Goal: Information Seeking & Learning: Learn about a topic

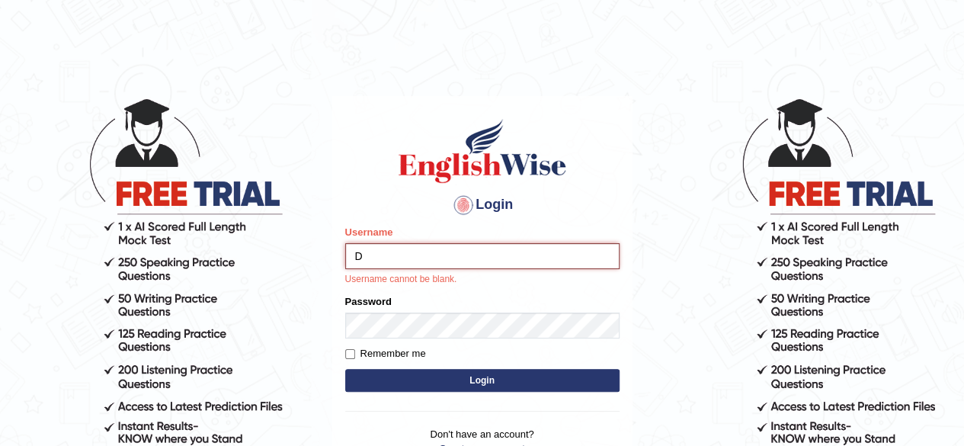
type input "Damanjit"
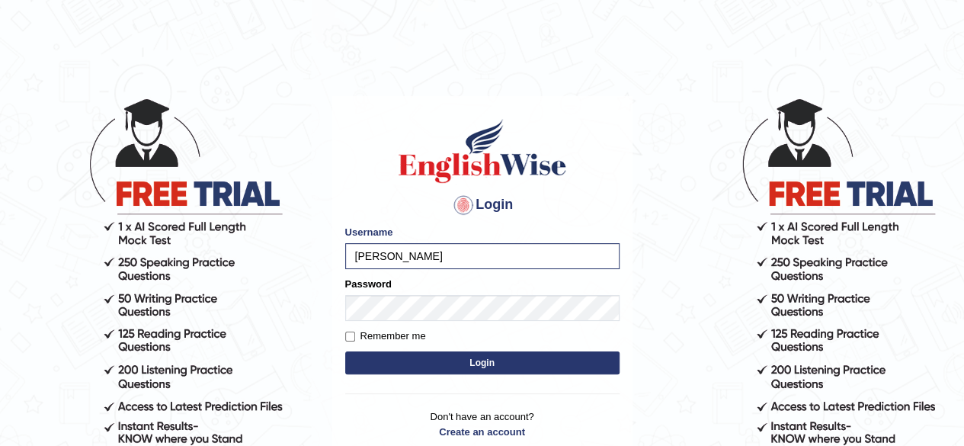
click at [514, 362] on button "Login" at bounding box center [482, 362] width 274 height 23
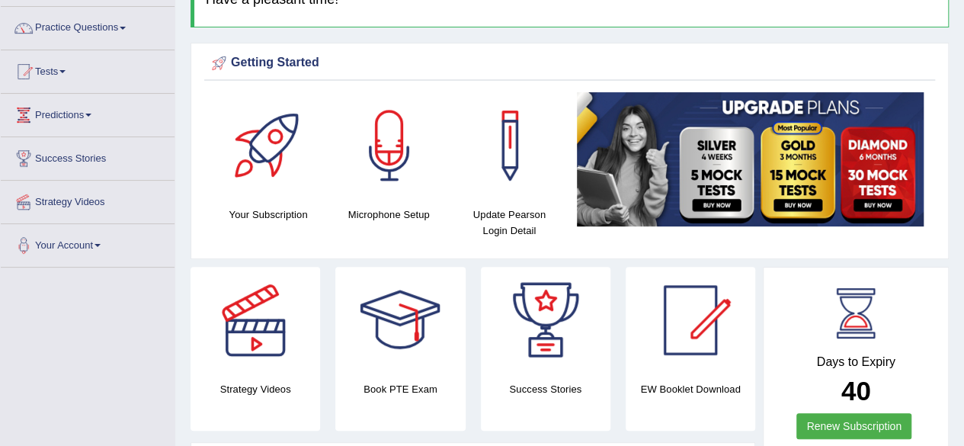
scroll to position [108, 0]
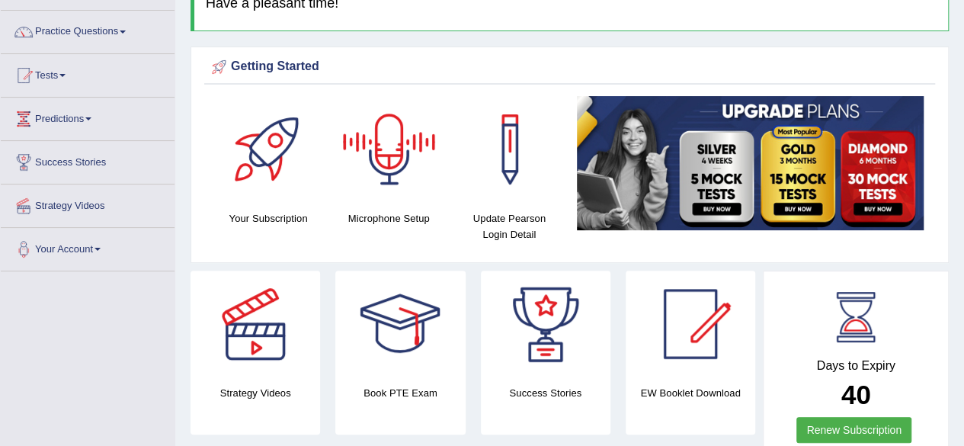
click at [399, 176] on div at bounding box center [389, 149] width 107 height 107
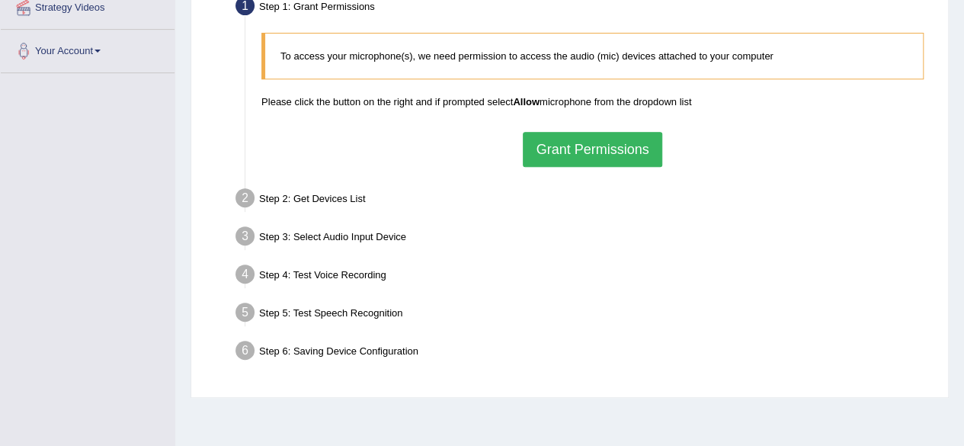
scroll to position [273, 0]
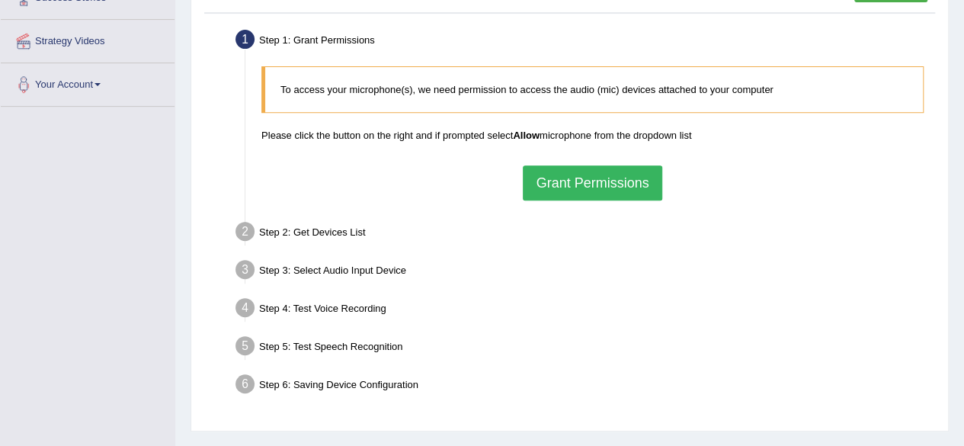
click at [595, 189] on button "Grant Permissions" at bounding box center [592, 182] width 139 height 35
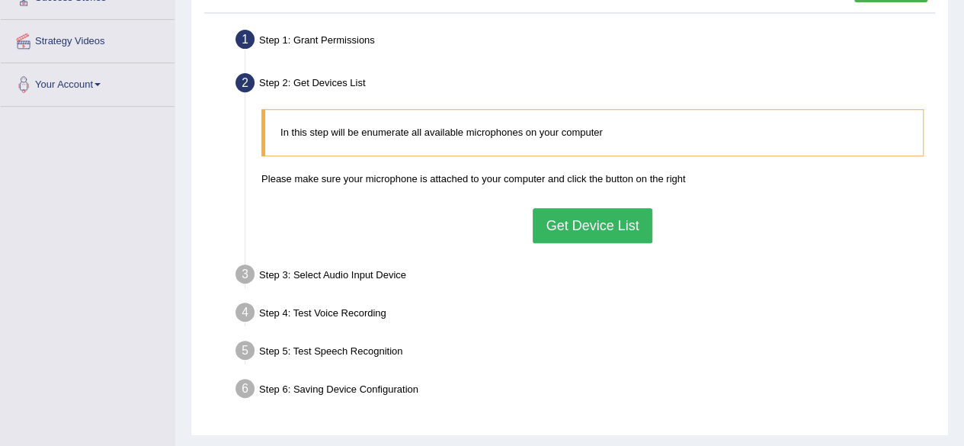
click at [590, 219] on button "Get Device List" at bounding box center [592, 225] width 119 height 35
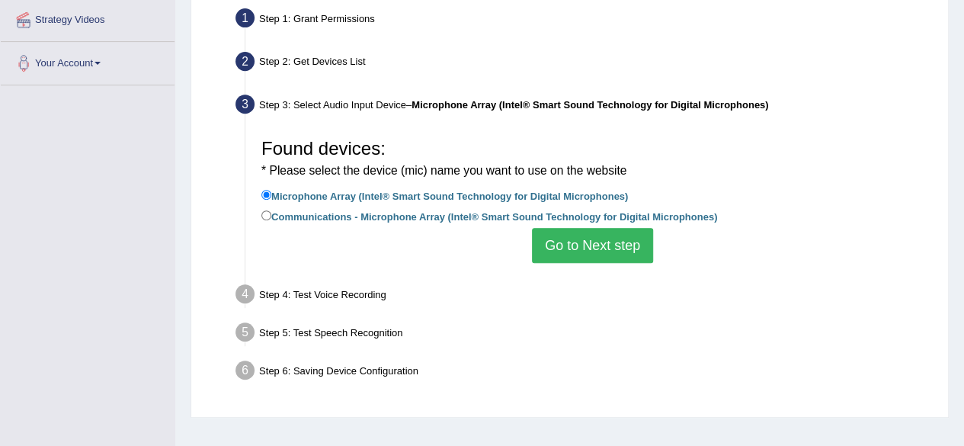
scroll to position [296, 0]
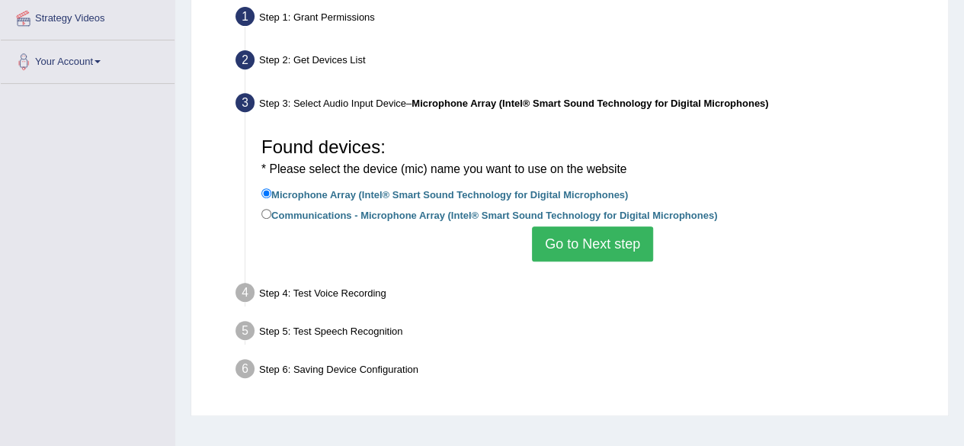
click at [604, 242] on button "Go to Next step" at bounding box center [592, 243] width 121 height 35
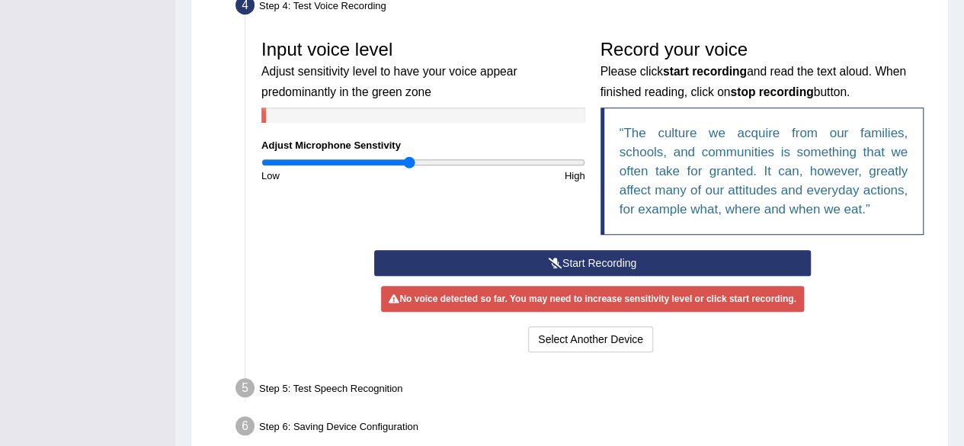
scroll to position [438, 0]
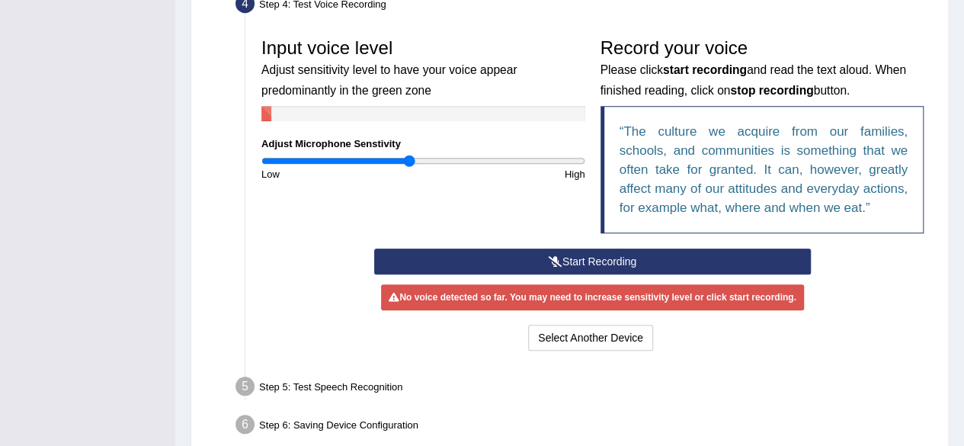
click at [605, 257] on button "Start Recording" at bounding box center [592, 262] width 437 height 26
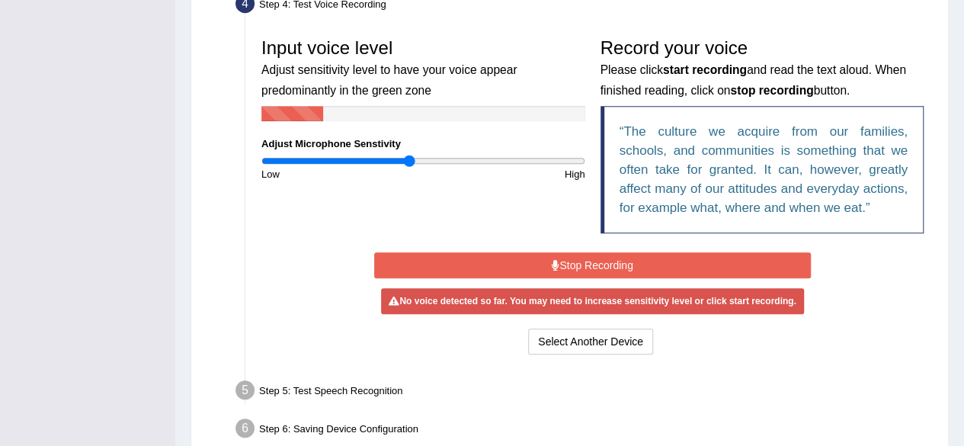
click at [605, 257] on button "Stop Recording" at bounding box center [592, 265] width 437 height 26
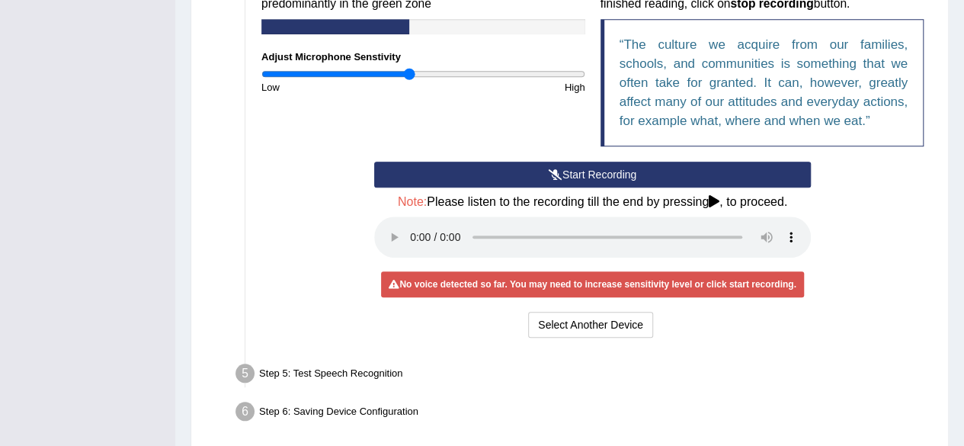
scroll to position [514, 0]
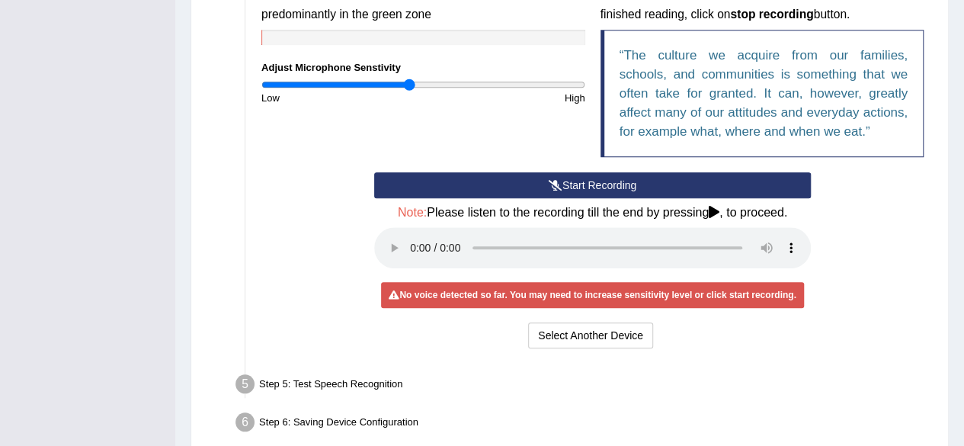
click at [636, 180] on button "Start Recording" at bounding box center [592, 185] width 437 height 26
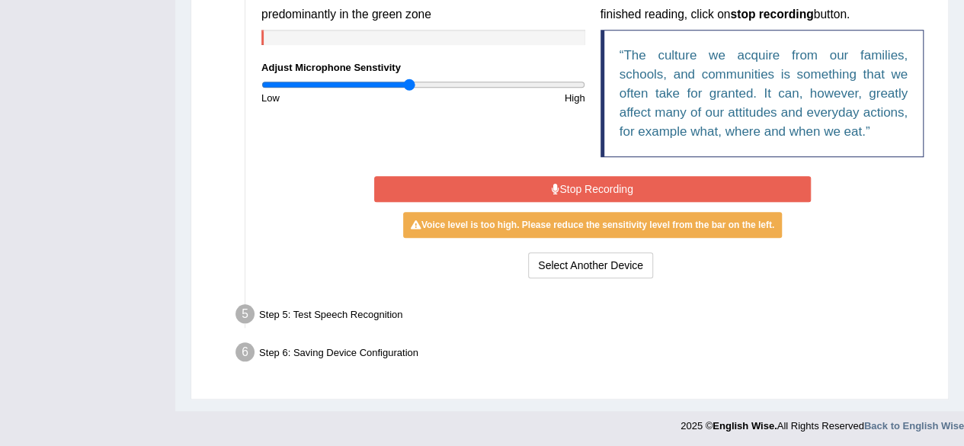
click at [547, 188] on button "Stop Recording" at bounding box center [592, 189] width 437 height 26
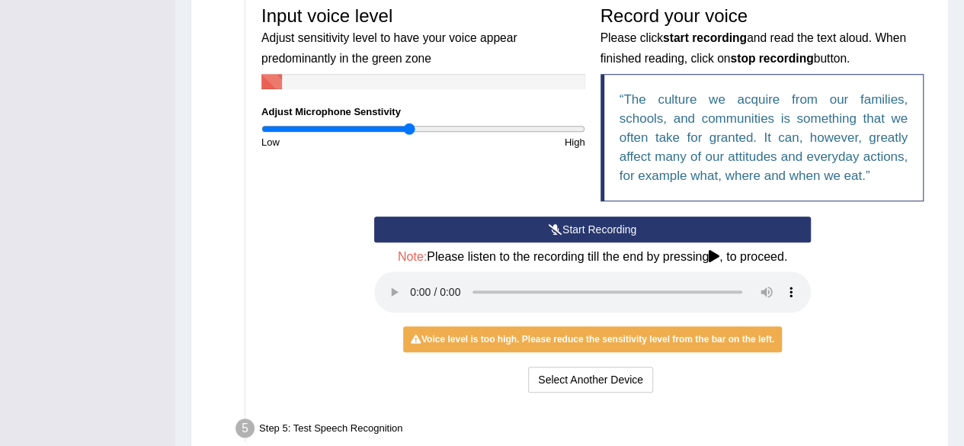
scroll to position [467, 0]
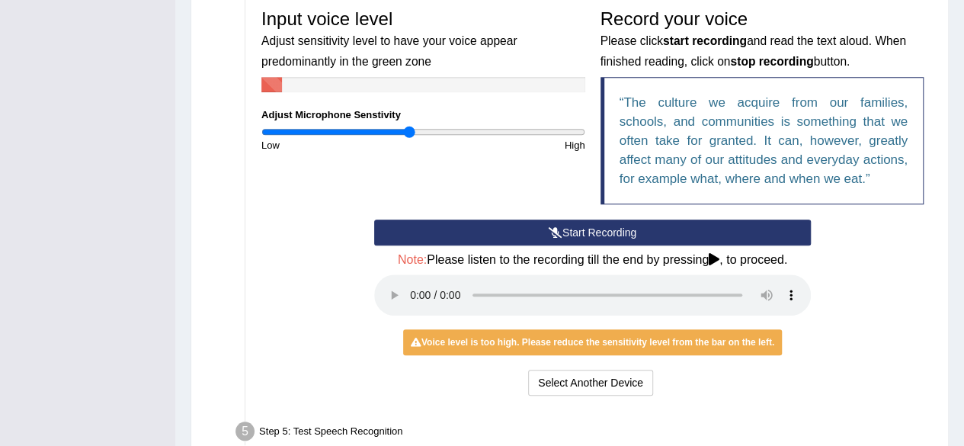
click at [569, 227] on button "Start Recording" at bounding box center [592, 233] width 437 height 26
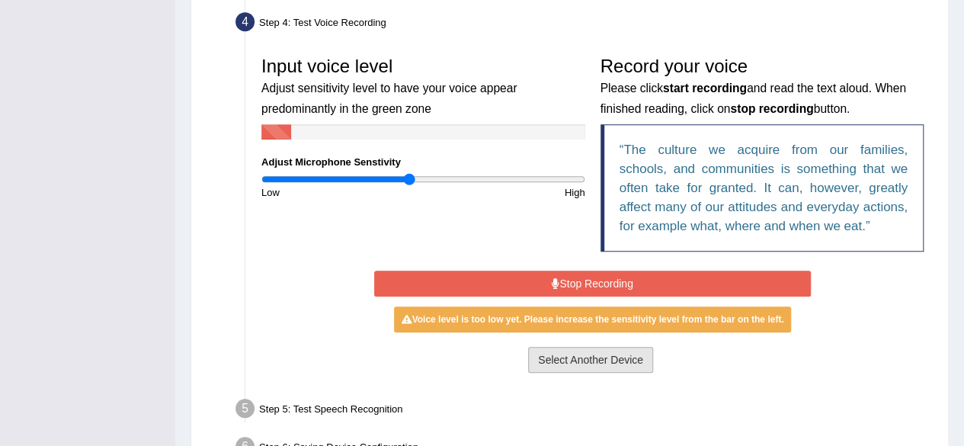
scroll to position [421, 0]
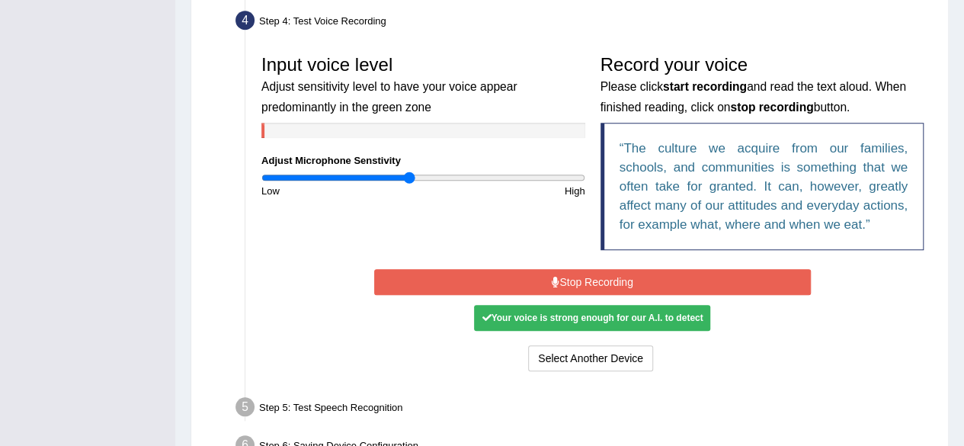
click at [639, 278] on button "Stop Recording" at bounding box center [592, 282] width 437 height 26
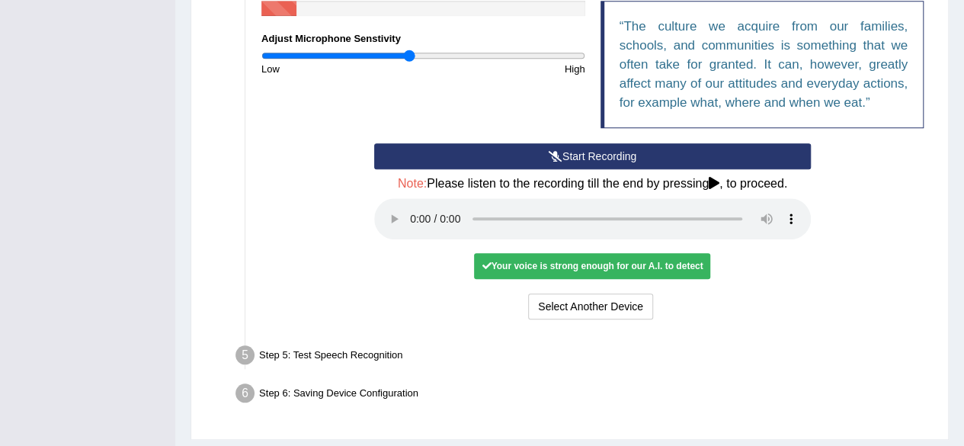
scroll to position [546, 0]
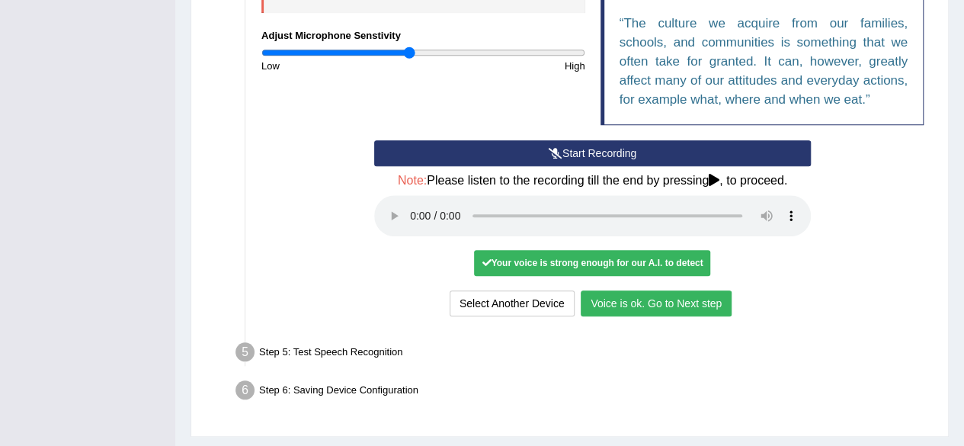
click at [598, 263] on div "Your voice is strong enough for our A.I. to detect" at bounding box center [592, 263] width 236 height 26
click at [630, 307] on button "Voice is ok. Go to Next step" at bounding box center [656, 303] width 151 height 26
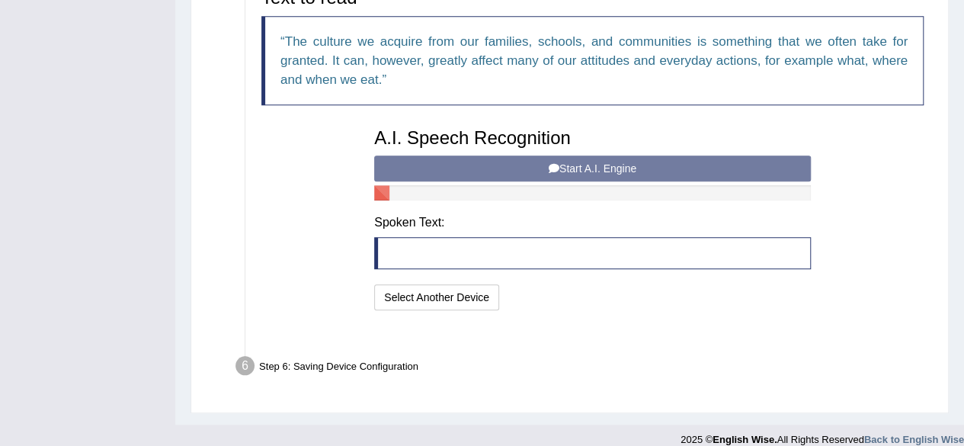
scroll to position [523, 0]
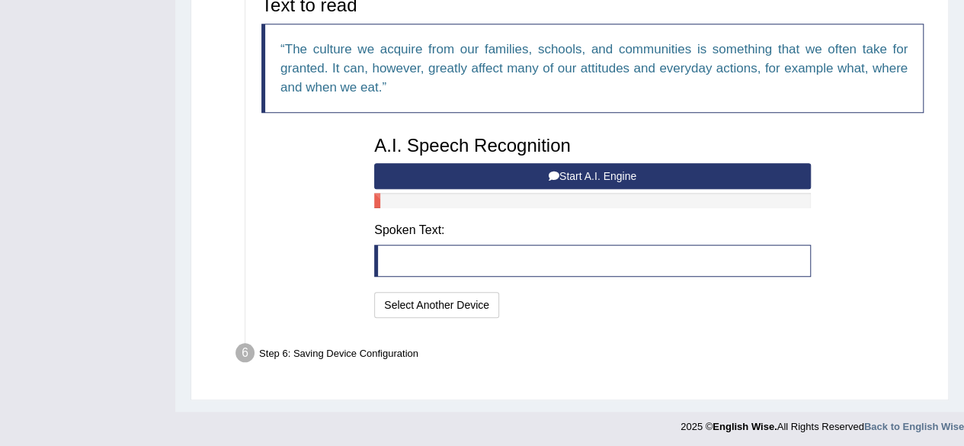
click at [628, 175] on button "Start A.I. Engine" at bounding box center [592, 176] width 437 height 26
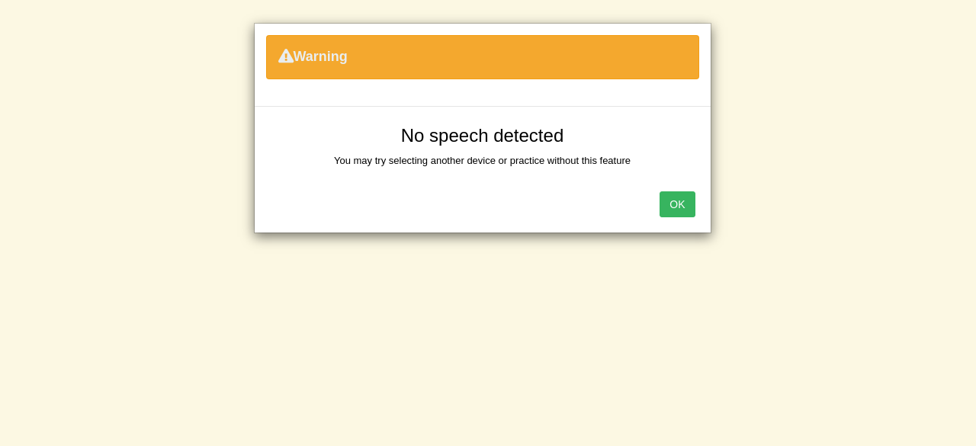
click at [689, 204] on button "OK" at bounding box center [676, 204] width 35 height 26
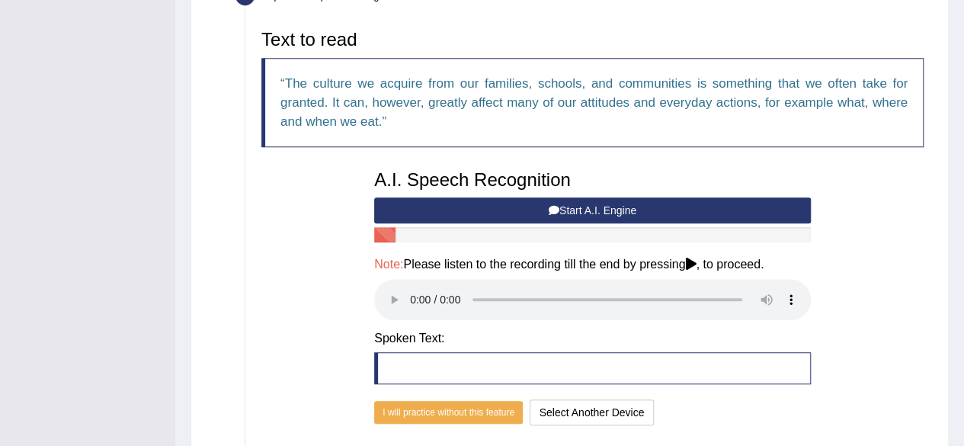
scroll to position [486, 0]
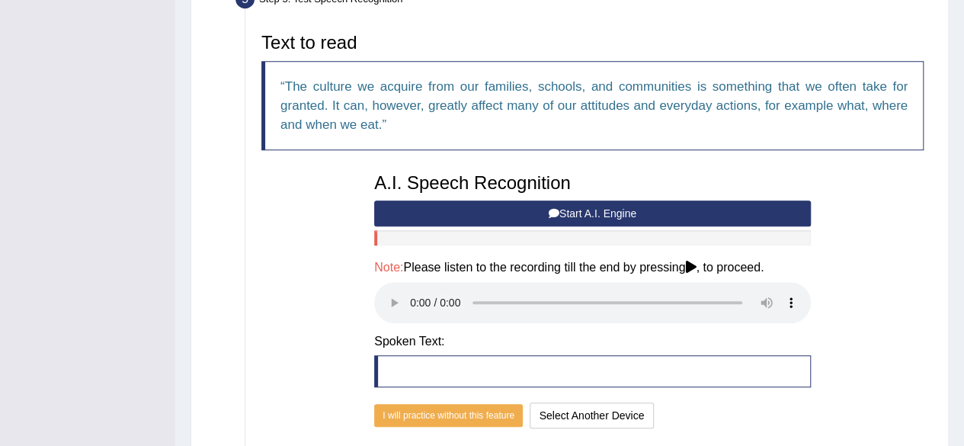
click at [587, 213] on button "Start A.I. Engine" at bounding box center [592, 213] width 437 height 26
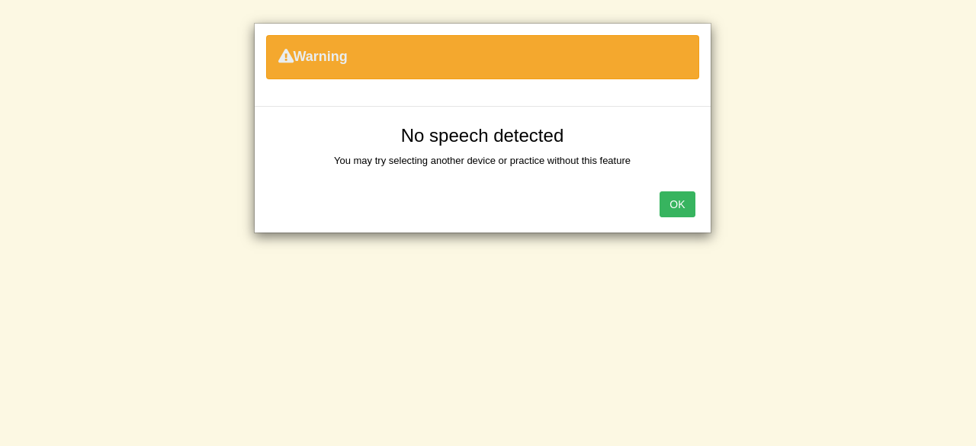
click at [680, 207] on button "OK" at bounding box center [676, 204] width 35 height 26
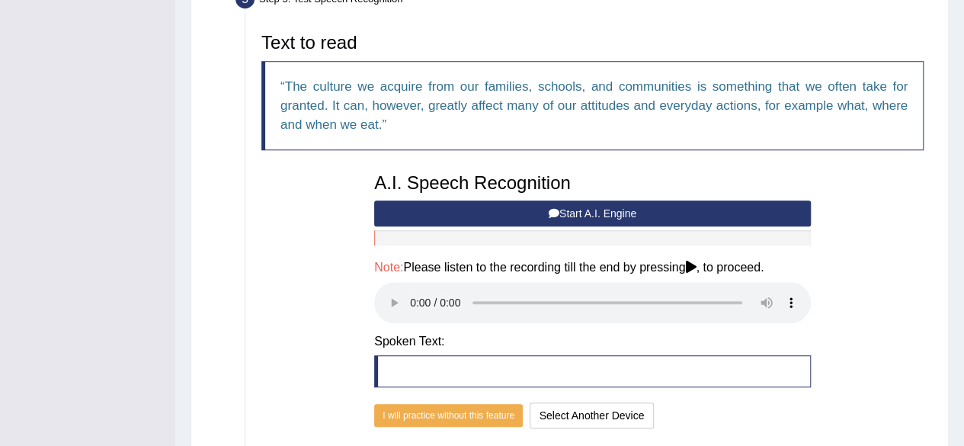
click at [499, 240] on div at bounding box center [592, 237] width 437 height 15
click at [608, 214] on button "Start A.I. Engine" at bounding box center [592, 213] width 437 height 26
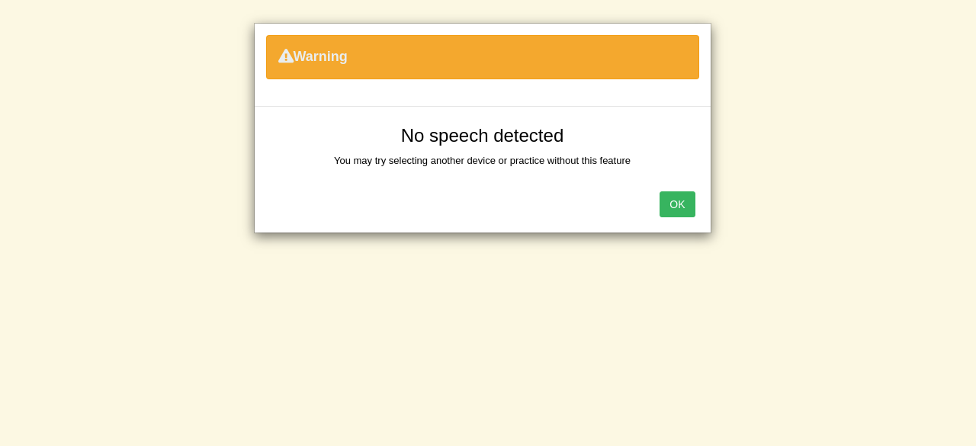
click at [674, 197] on button "OK" at bounding box center [676, 204] width 35 height 26
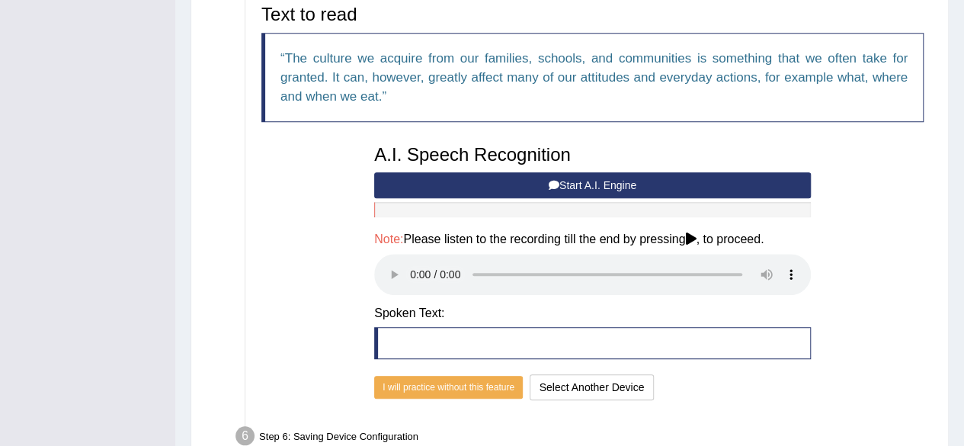
scroll to position [513, 0]
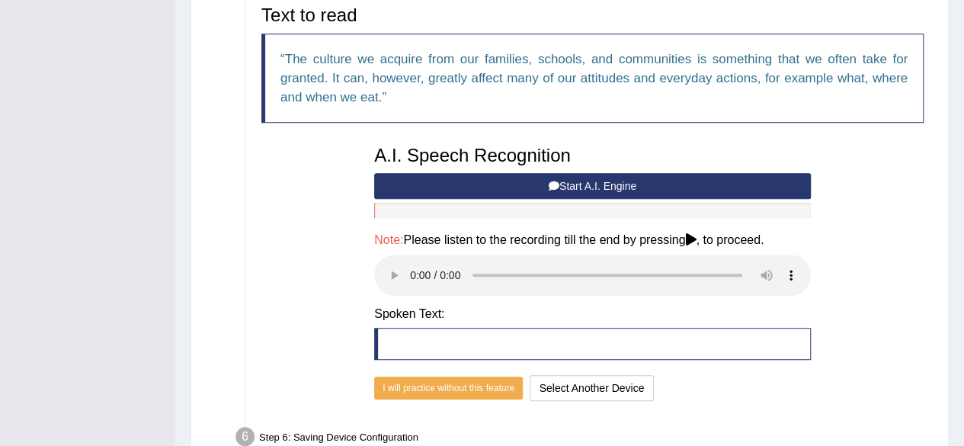
click at [605, 181] on button "Start A.I. Engine" at bounding box center [592, 186] width 437 height 26
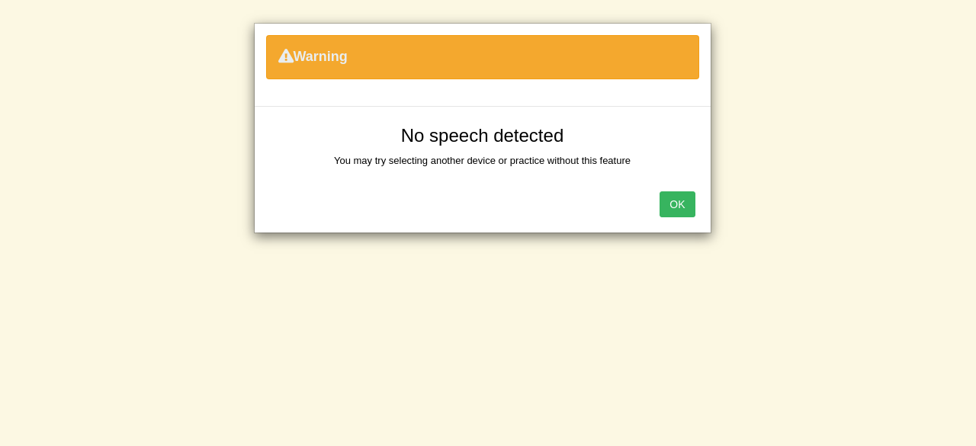
click at [672, 205] on button "OK" at bounding box center [676, 204] width 35 height 26
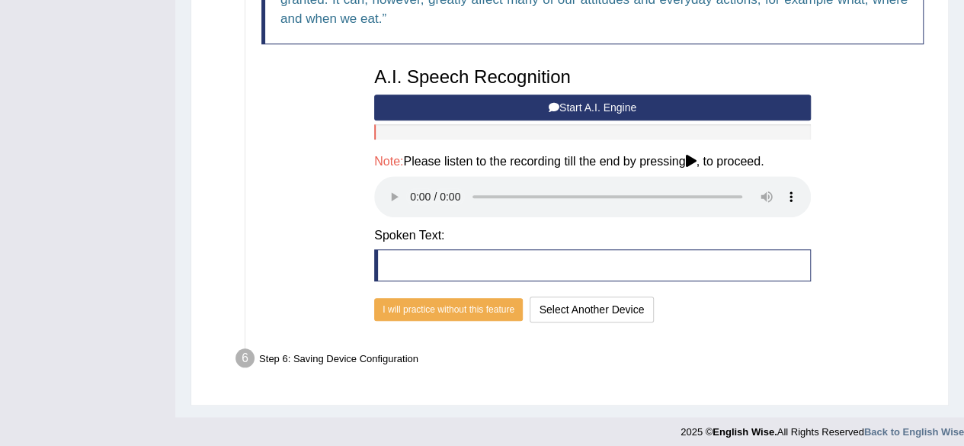
scroll to position [597, 0]
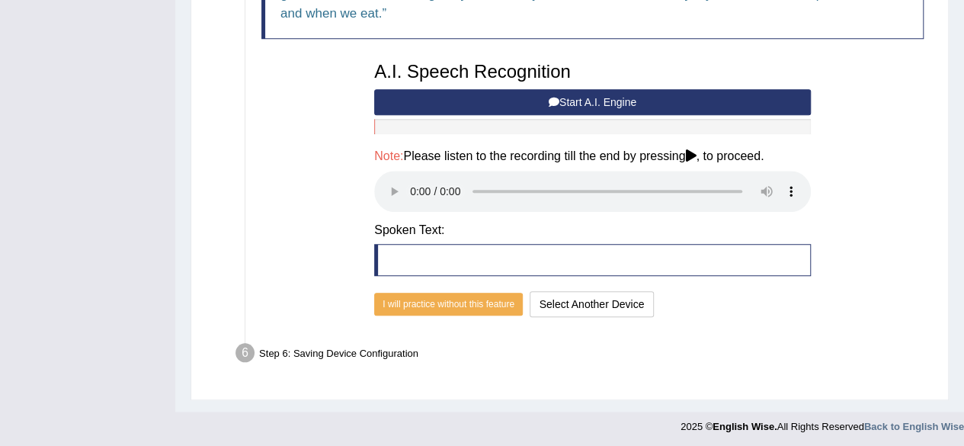
click at [648, 361] on div "Step 6: Saving Device Configuration" at bounding box center [585, 355] width 713 height 34
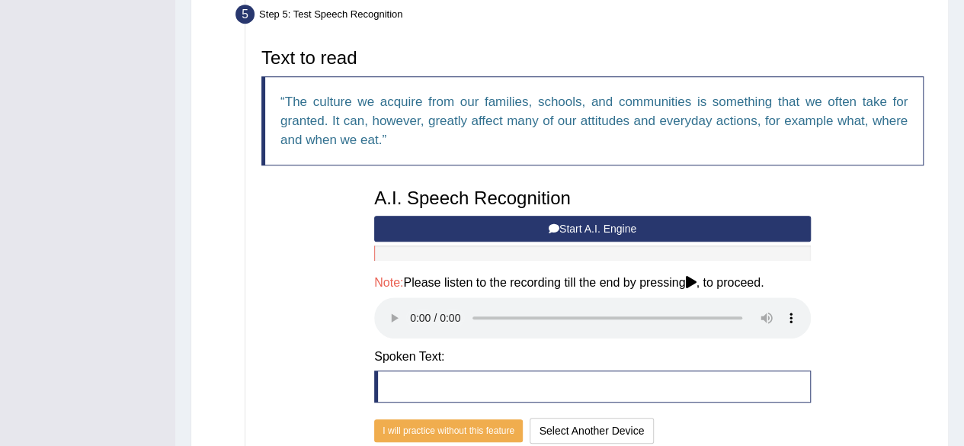
scroll to position [470, 0]
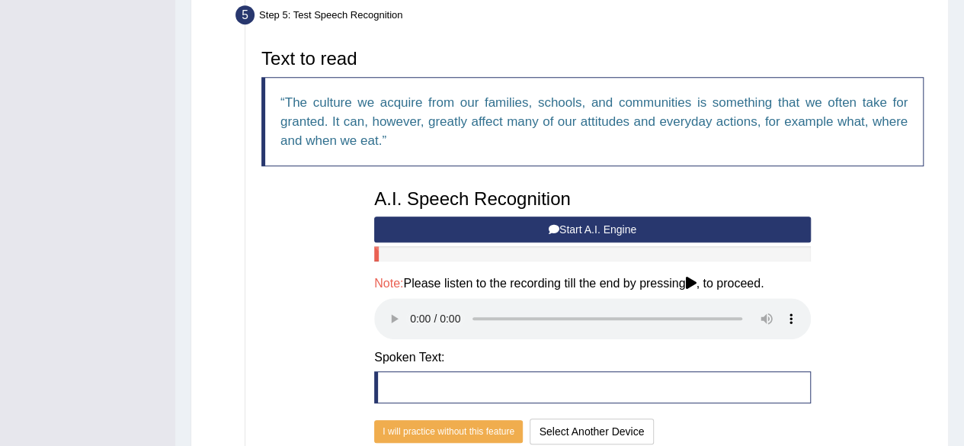
click at [592, 227] on button "Start A.I. Engine" at bounding box center [592, 230] width 437 height 26
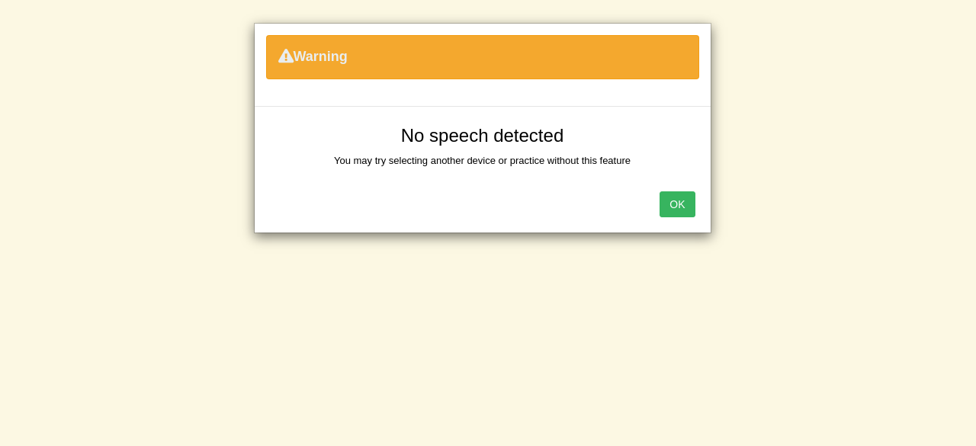
click at [675, 212] on button "OK" at bounding box center [676, 204] width 35 height 26
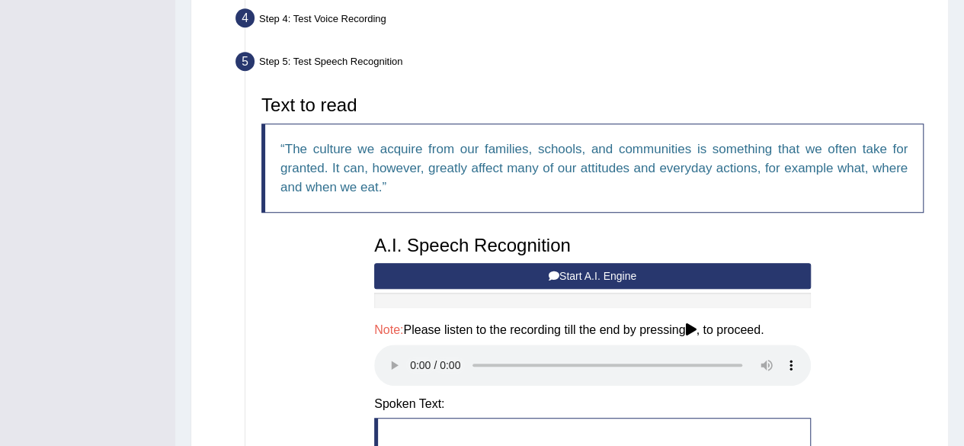
scroll to position [422, 0]
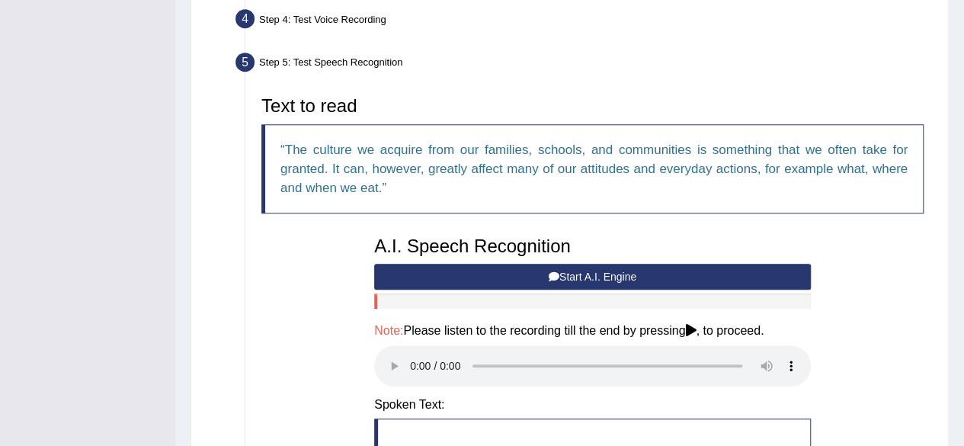
click at [227, 327] on ul "Step 1: Grant Permissions To access your microphone(s), we need permission to a…" at bounding box center [569, 211] width 723 height 670
click at [553, 273] on icon at bounding box center [554, 276] width 11 height 11
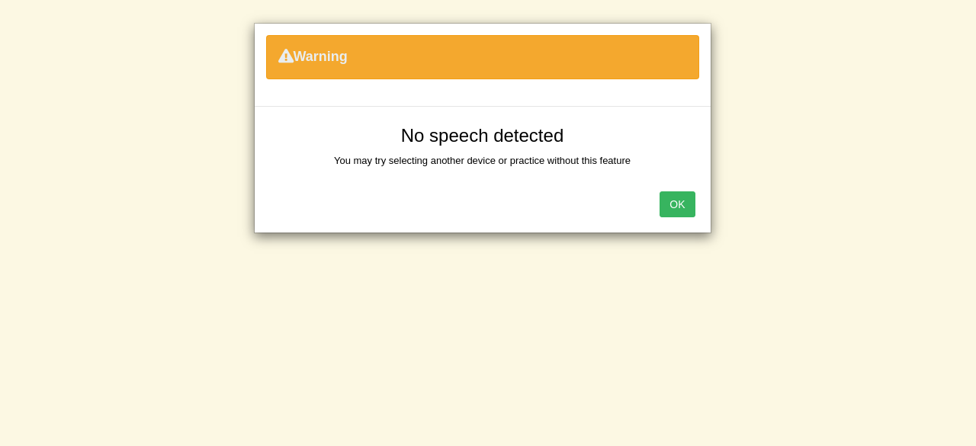
click at [683, 205] on button "OK" at bounding box center [676, 204] width 35 height 26
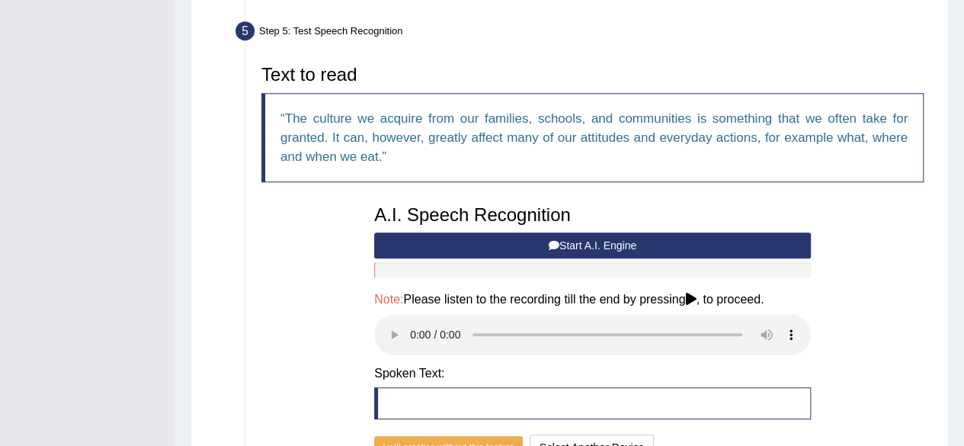
scroll to position [453, 0]
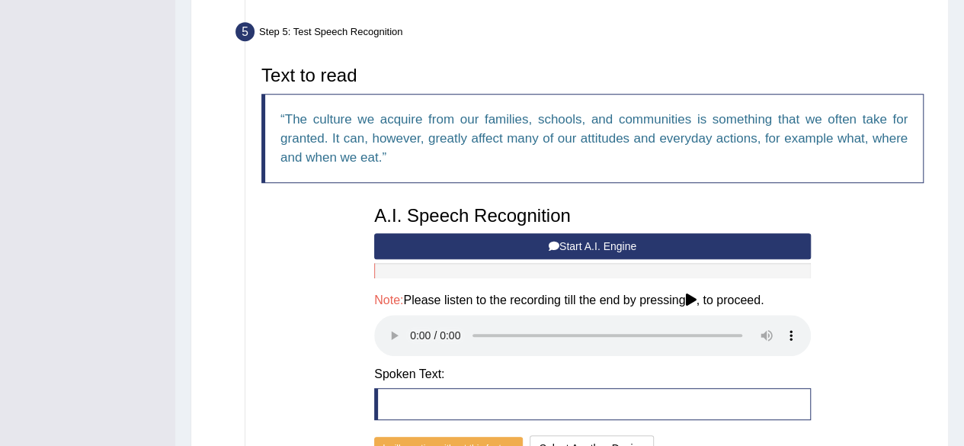
click at [586, 239] on button "Start A.I. Engine" at bounding box center [592, 246] width 437 height 26
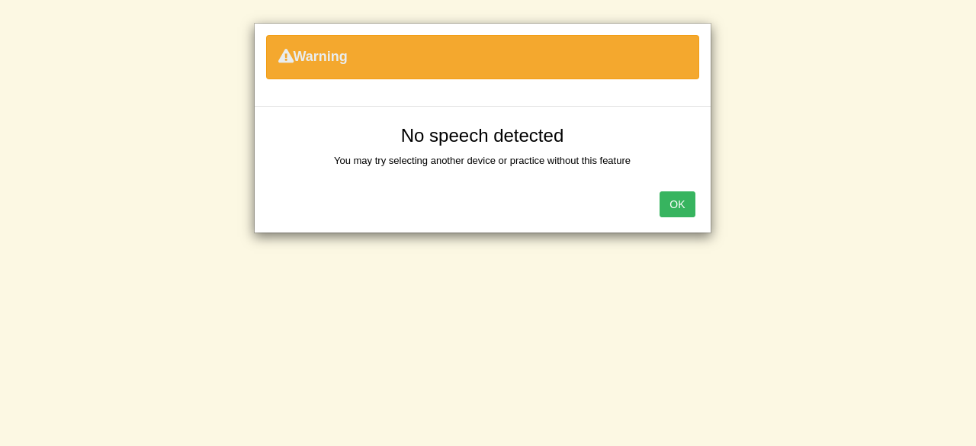
click at [675, 204] on button "OK" at bounding box center [676, 204] width 35 height 26
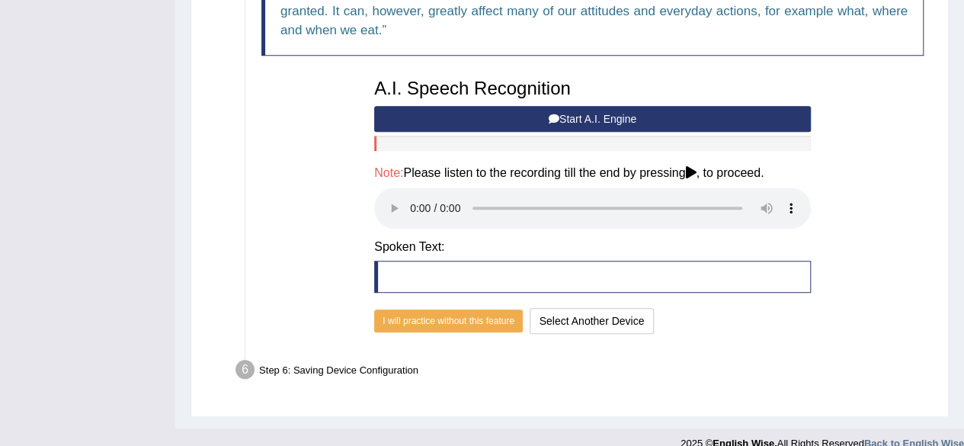
scroll to position [597, 0]
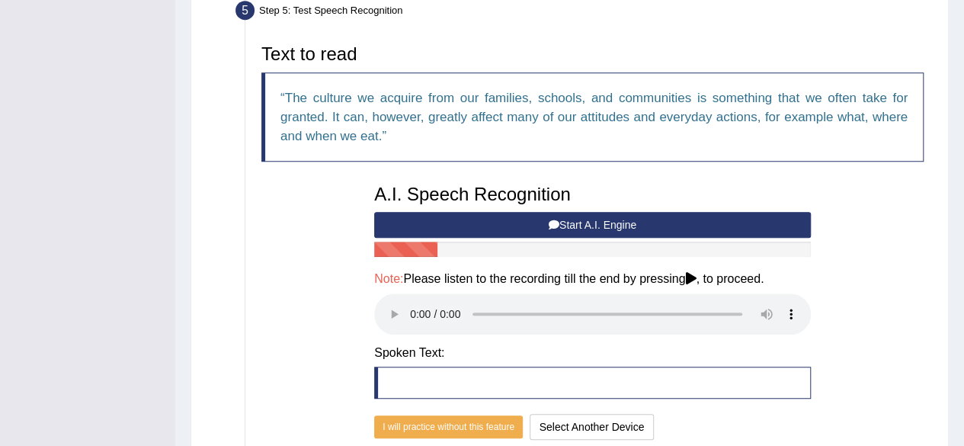
scroll to position [462, 0]
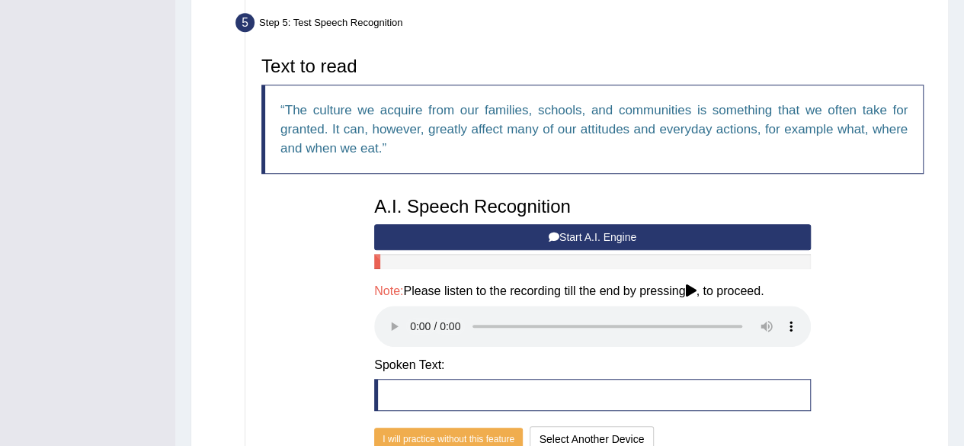
click at [619, 233] on button "Start A.I. Engine" at bounding box center [592, 237] width 437 height 26
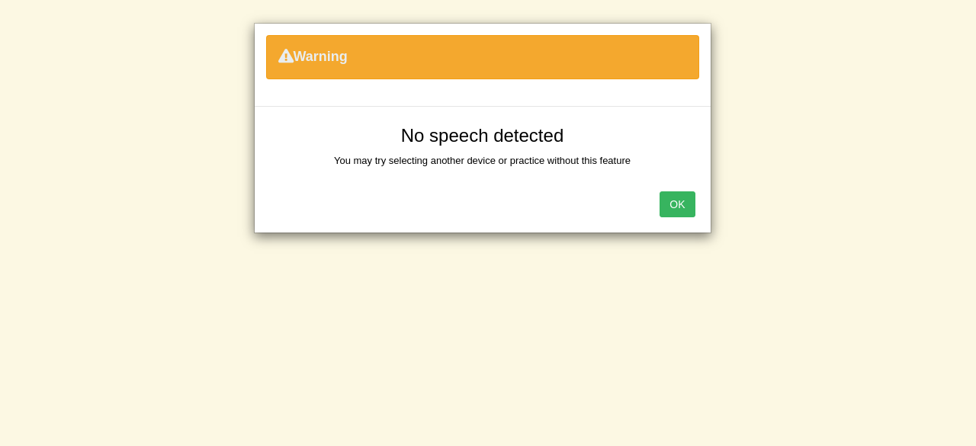
click at [680, 202] on button "OK" at bounding box center [676, 204] width 35 height 26
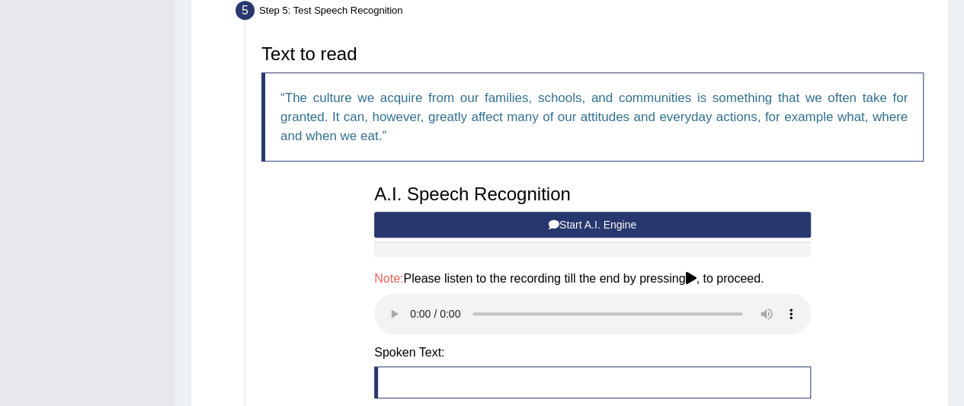
scroll to position [470, 0]
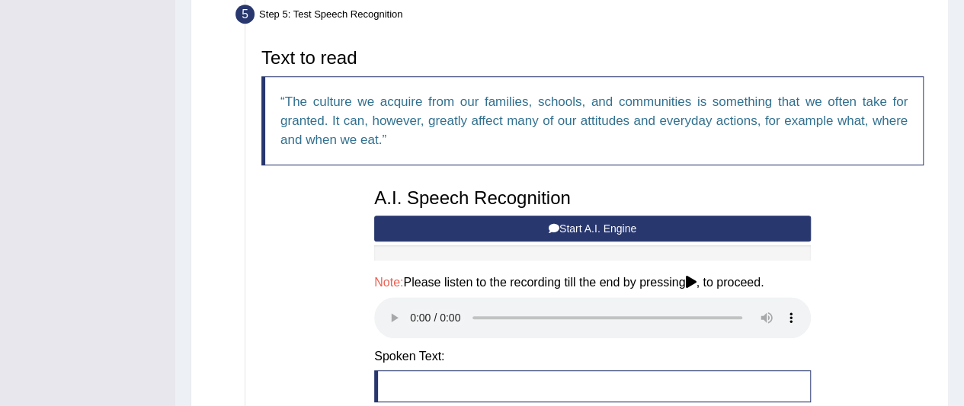
click at [467, 226] on button "Start A.I. Engine" at bounding box center [592, 229] width 437 height 26
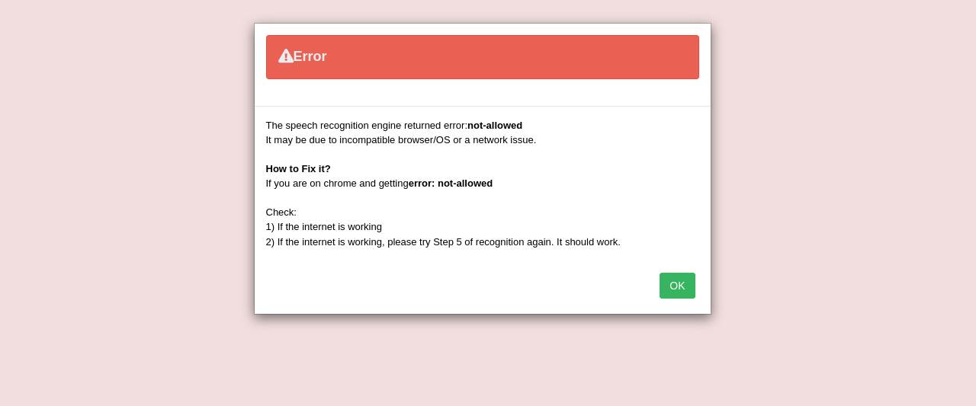
click at [673, 284] on button "OK" at bounding box center [676, 286] width 35 height 26
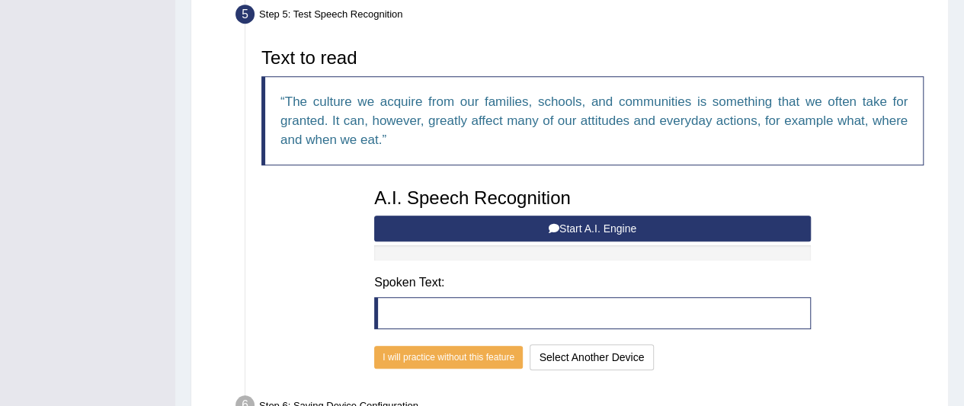
click at [627, 221] on button "Start A.I. Engine" at bounding box center [592, 229] width 437 height 26
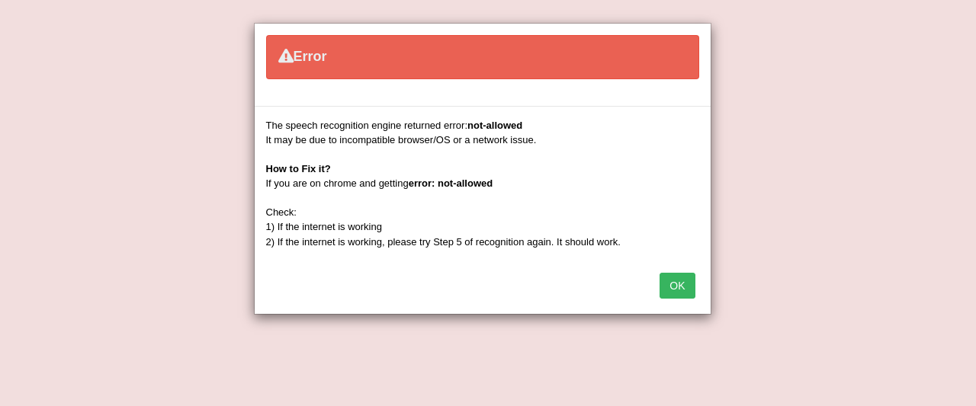
click at [674, 279] on button "OK" at bounding box center [676, 286] width 35 height 26
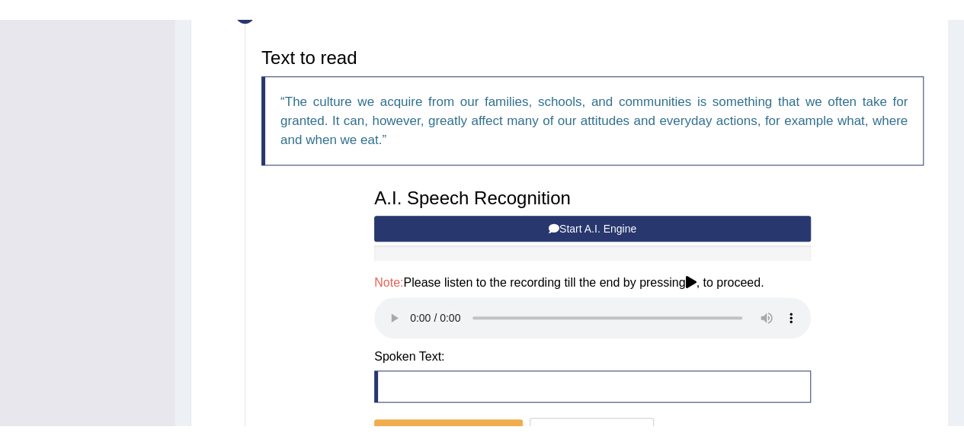
scroll to position [499, 0]
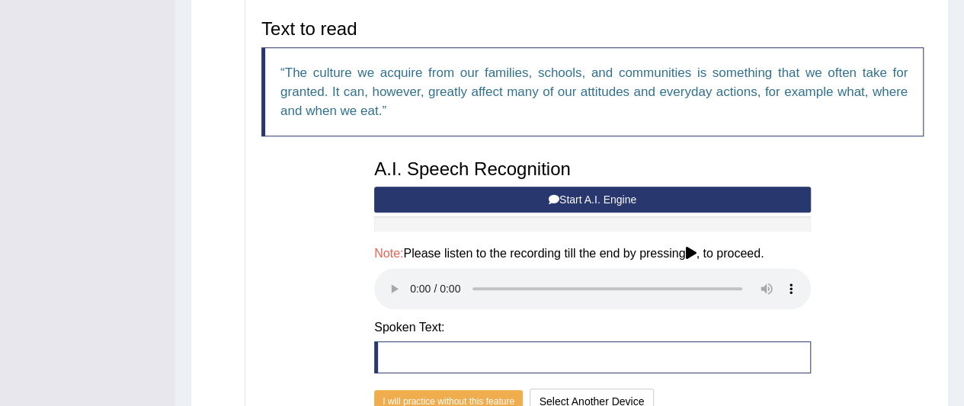
click at [606, 197] on button "Start A.I. Engine" at bounding box center [592, 200] width 437 height 26
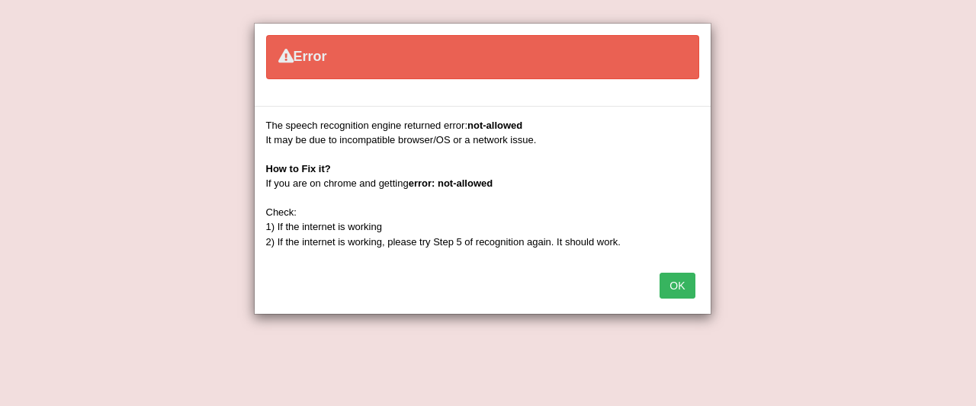
click at [675, 284] on button "OK" at bounding box center [676, 286] width 35 height 26
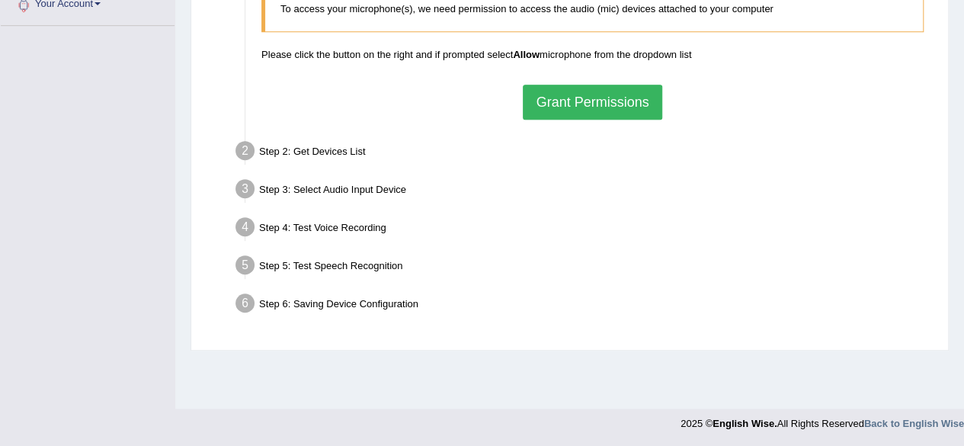
click at [599, 106] on button "Grant Permissions" at bounding box center [592, 102] width 139 height 35
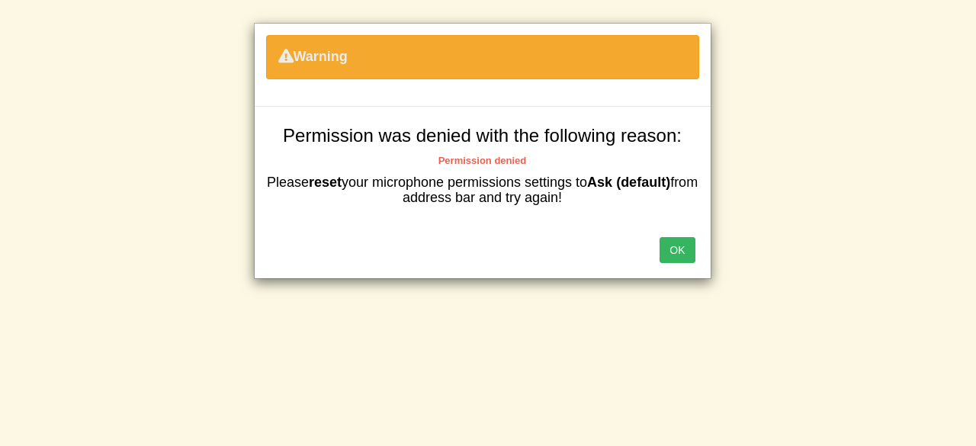
click at [682, 255] on button "OK" at bounding box center [676, 250] width 35 height 26
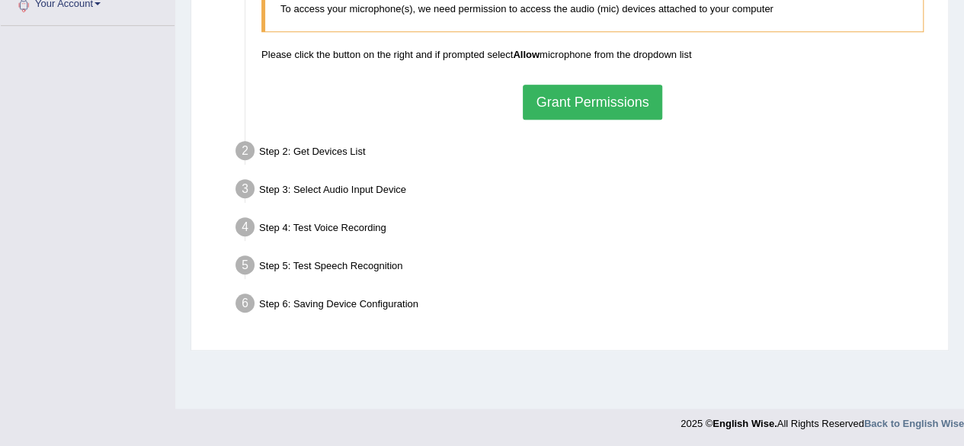
click at [640, 104] on button "Grant Permissions" at bounding box center [592, 102] width 139 height 35
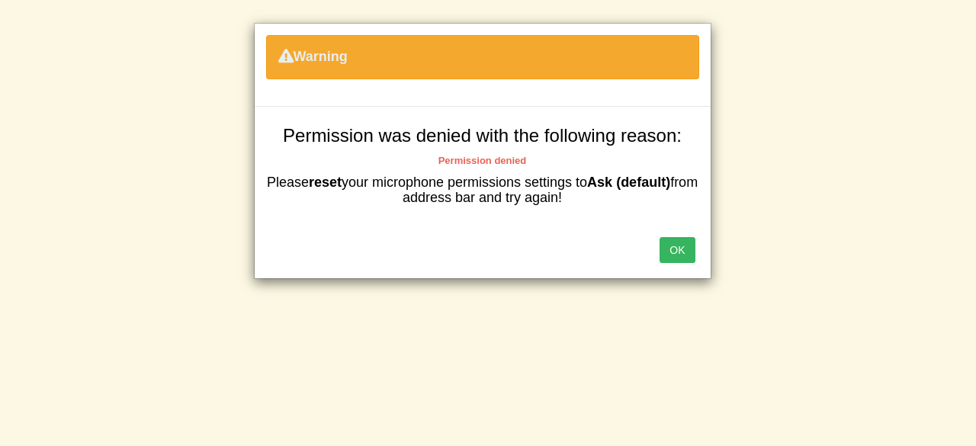
click at [677, 242] on button "OK" at bounding box center [676, 250] width 35 height 26
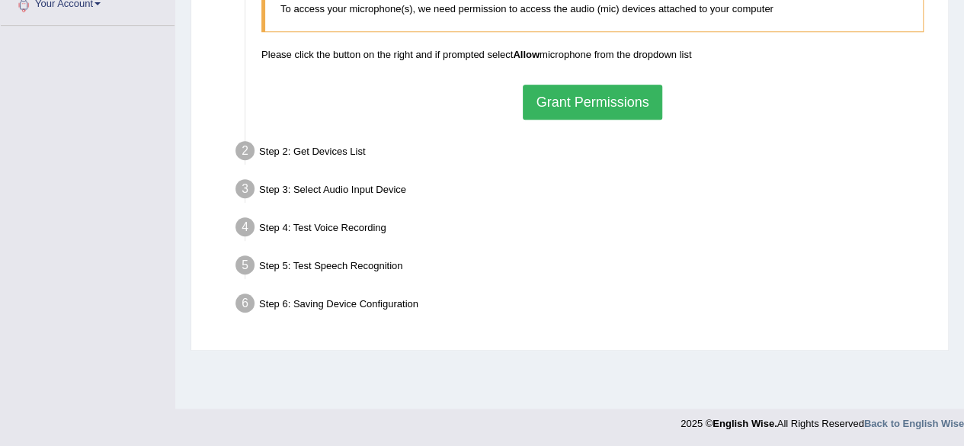
click at [631, 95] on button "Grant Permissions" at bounding box center [592, 102] width 139 height 35
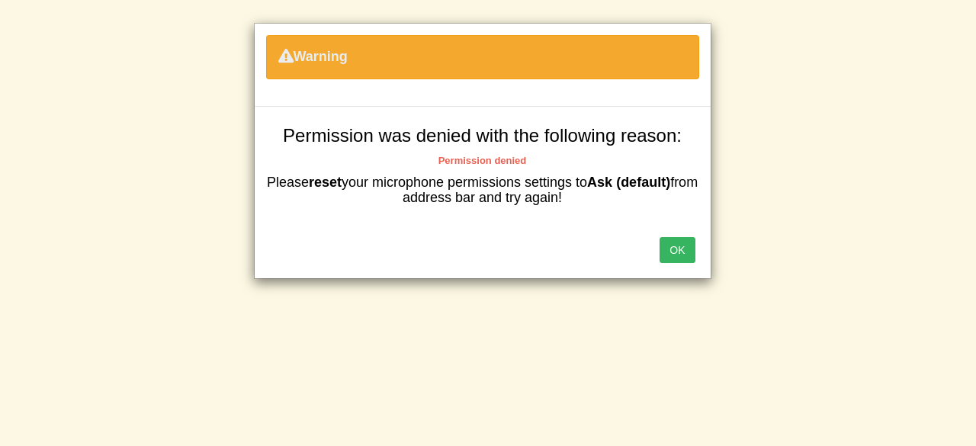
click at [678, 246] on button "OK" at bounding box center [676, 250] width 35 height 26
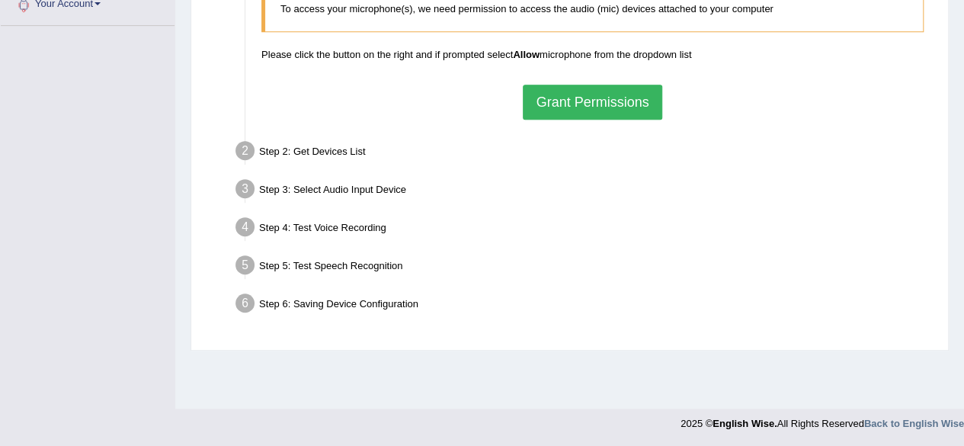
click at [598, 106] on button "Grant Permissions" at bounding box center [592, 102] width 139 height 35
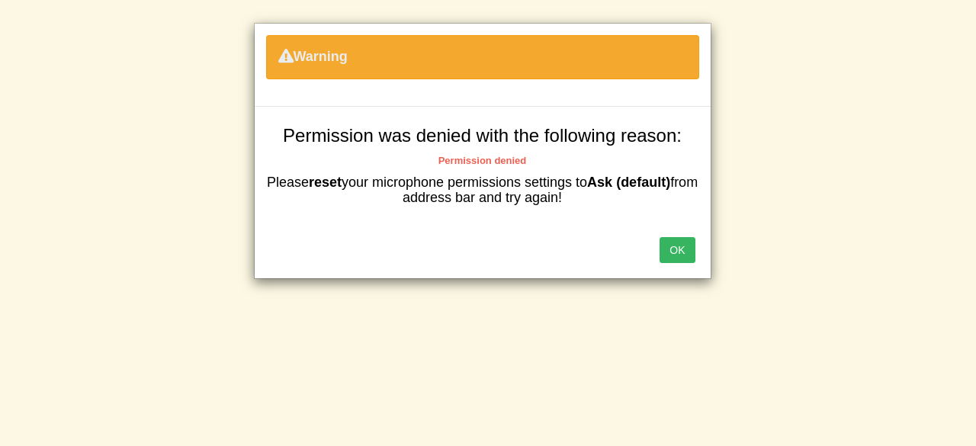
click at [681, 250] on button "OK" at bounding box center [676, 250] width 35 height 26
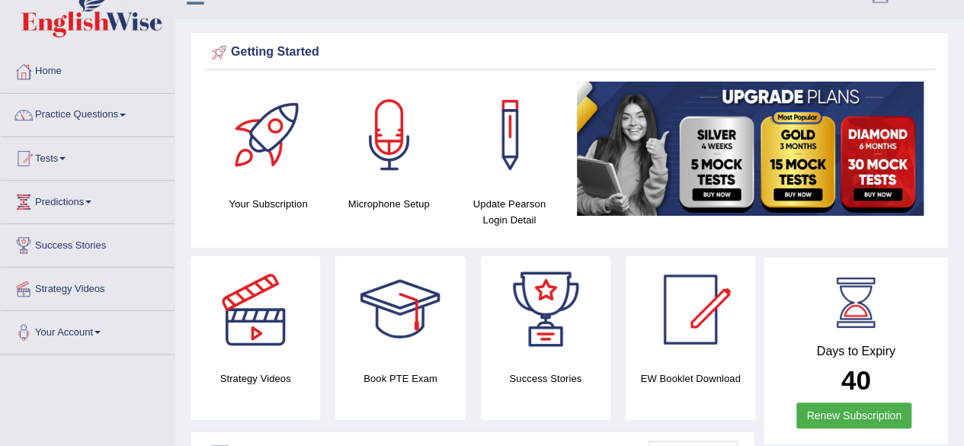
click at [386, 147] on div at bounding box center [389, 135] width 107 height 107
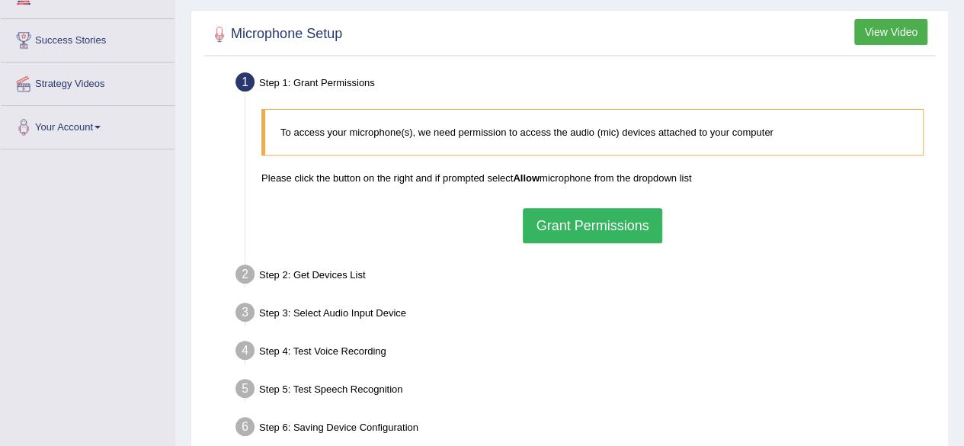
scroll to position [284, 0]
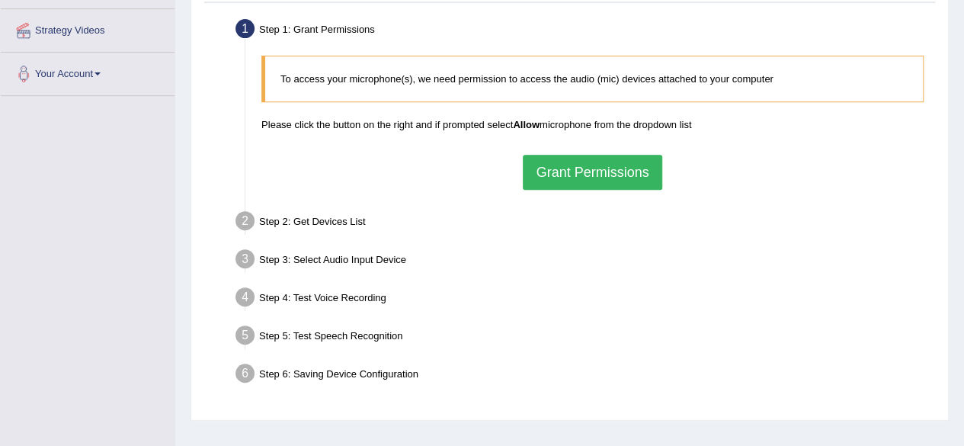
click at [620, 169] on button "Grant Permissions" at bounding box center [592, 172] width 139 height 35
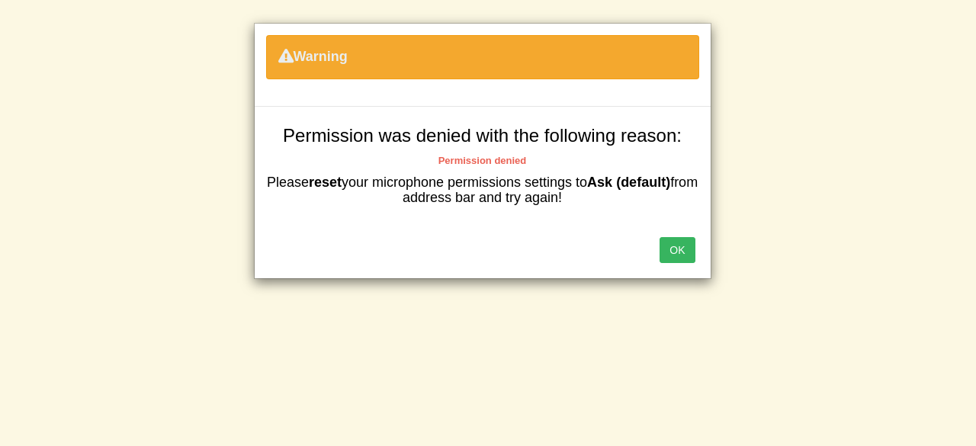
click at [677, 247] on button "OK" at bounding box center [676, 250] width 35 height 26
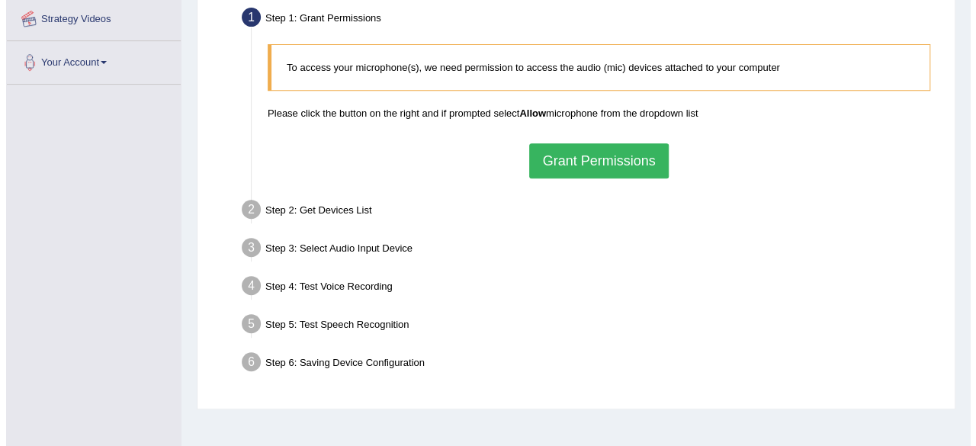
scroll to position [295, 0]
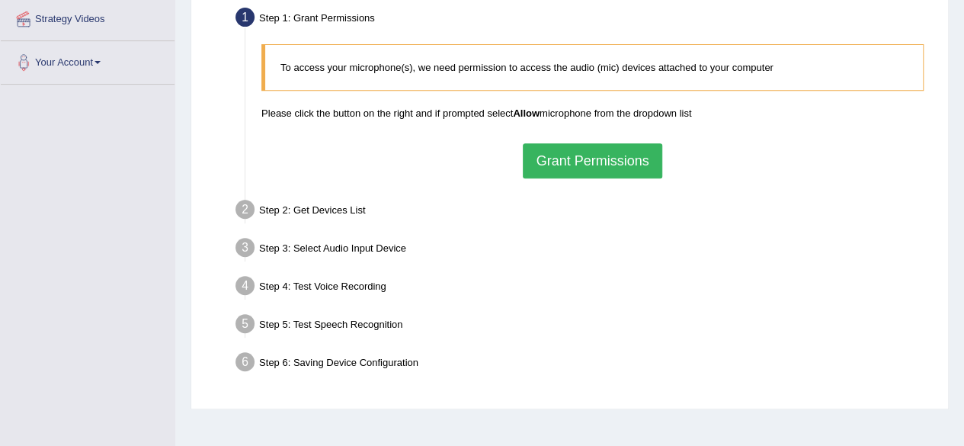
click at [574, 161] on button "Grant Permissions" at bounding box center [592, 160] width 139 height 35
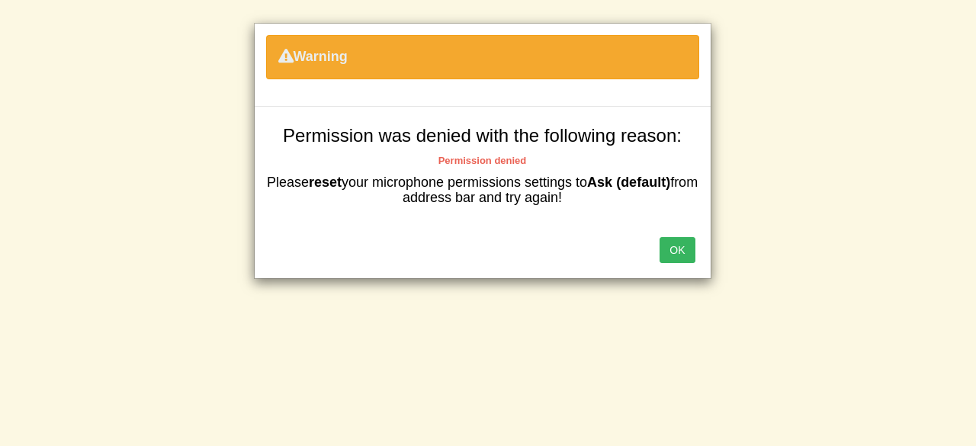
click at [680, 257] on button "OK" at bounding box center [676, 250] width 35 height 26
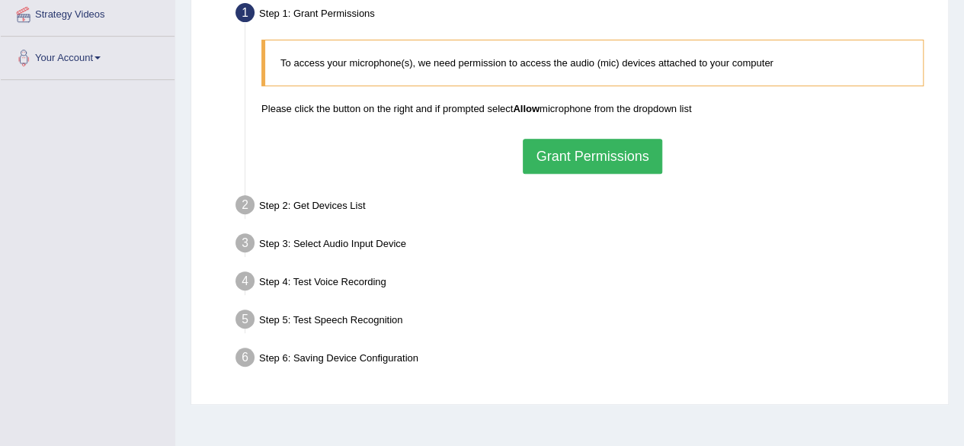
click at [612, 149] on button "Grant Permissions" at bounding box center [592, 156] width 139 height 35
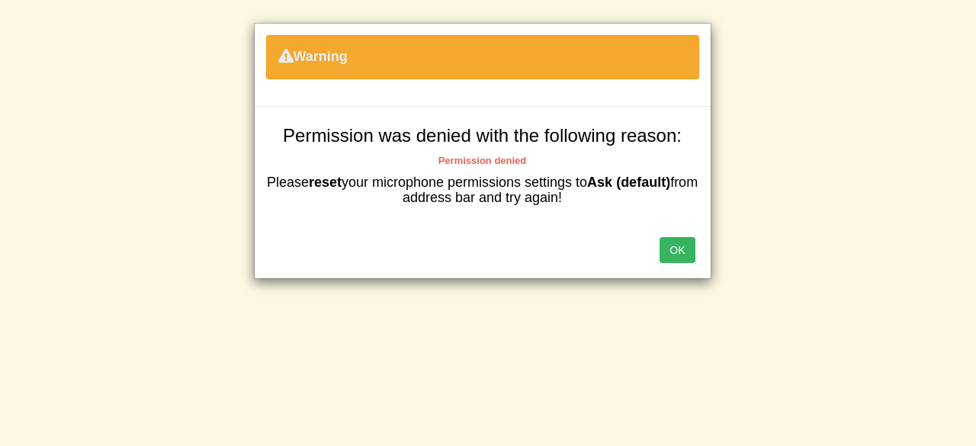
click at [675, 248] on button "OK" at bounding box center [676, 250] width 35 height 26
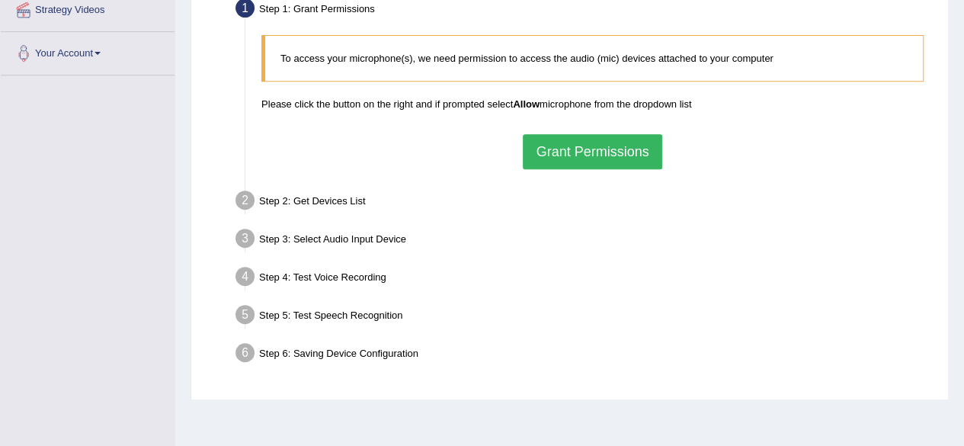
click at [596, 152] on button "Grant Permissions" at bounding box center [592, 151] width 139 height 35
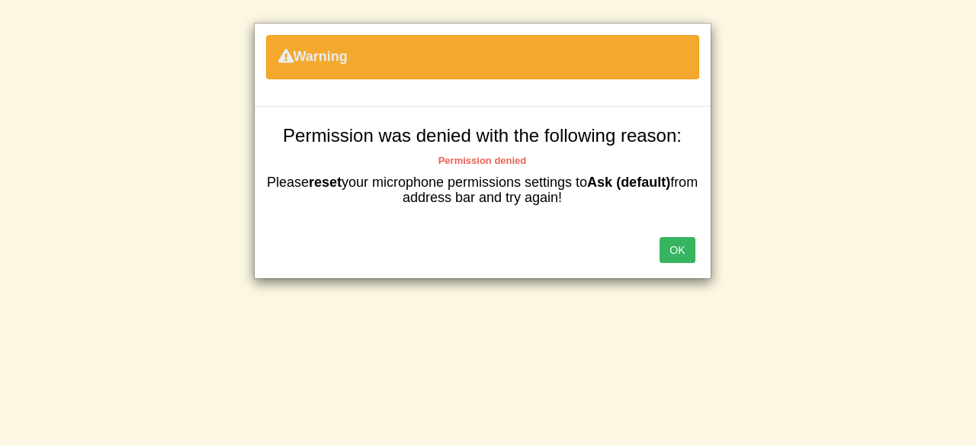
click at [679, 246] on button "OK" at bounding box center [676, 250] width 35 height 26
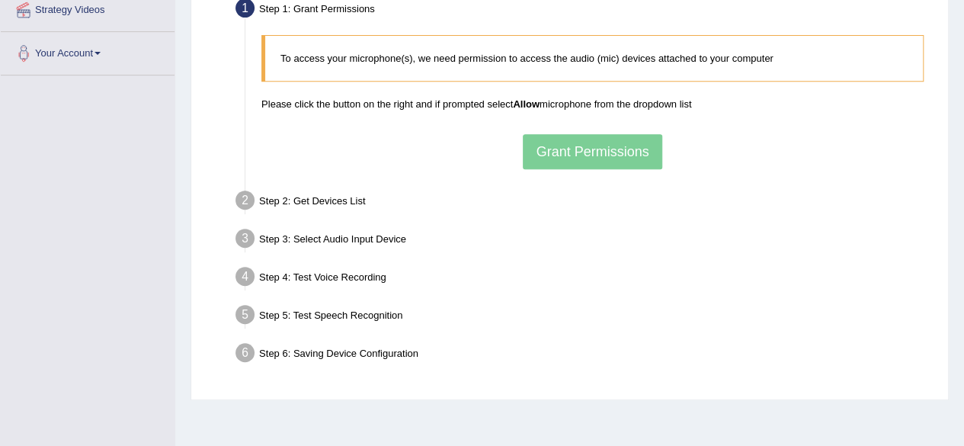
click at [625, 145] on div "To access your microphone(s), we need permission to access the audio (mic) devi…" at bounding box center [593, 101] width 678 height 149
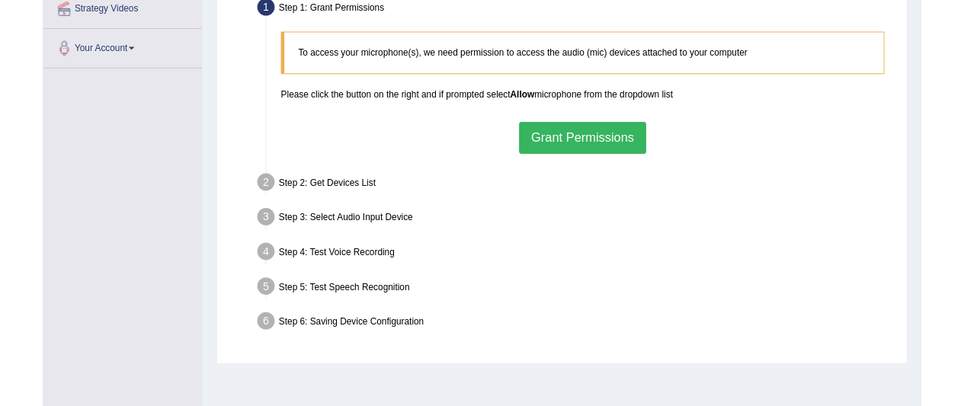
scroll to position [304, 0]
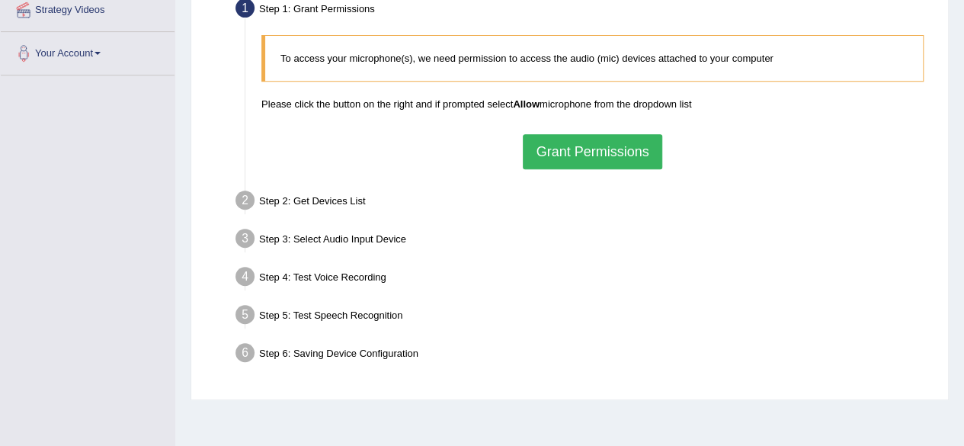
click at [602, 145] on button "Grant Permissions" at bounding box center [592, 151] width 139 height 35
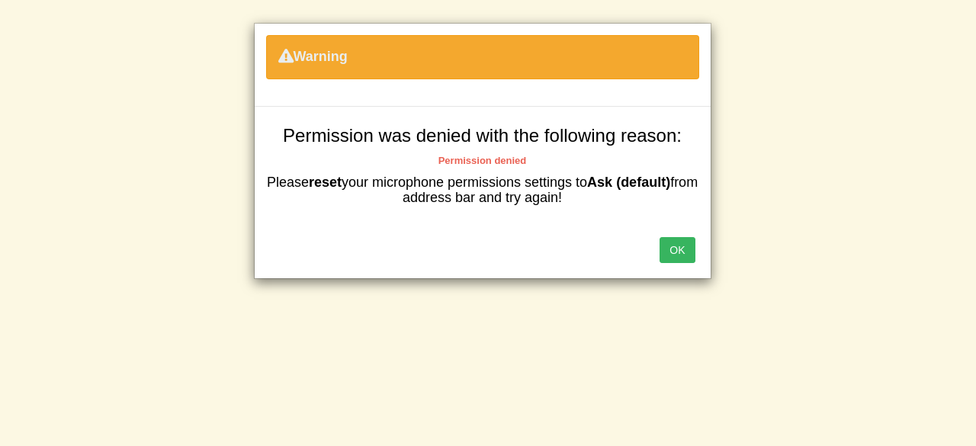
click at [268, 353] on div "Warning Permission was denied with the following reason: Permission denied Plea…" at bounding box center [488, 223] width 976 height 446
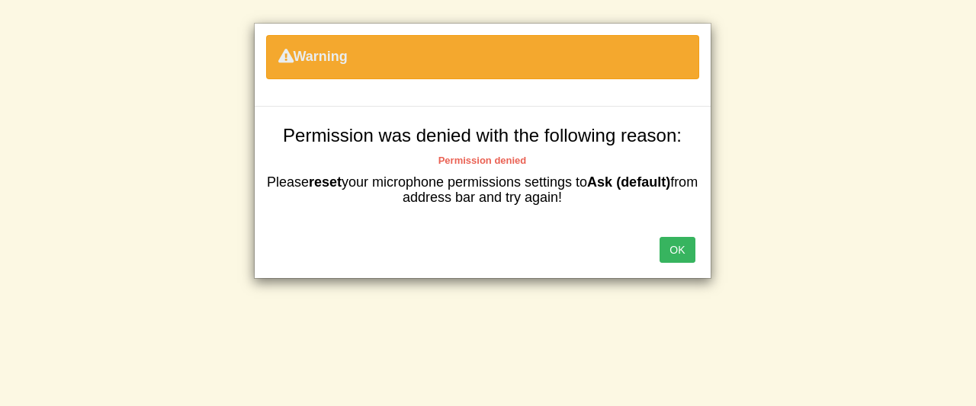
click at [685, 250] on button "OK" at bounding box center [676, 250] width 35 height 26
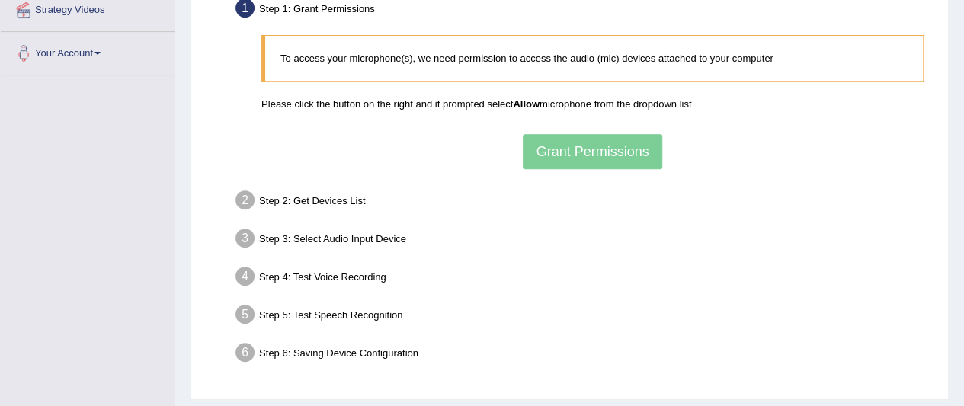
click at [617, 155] on div "To access your microphone(s), we need permission to access the audio (mic) devi…" at bounding box center [593, 101] width 678 height 149
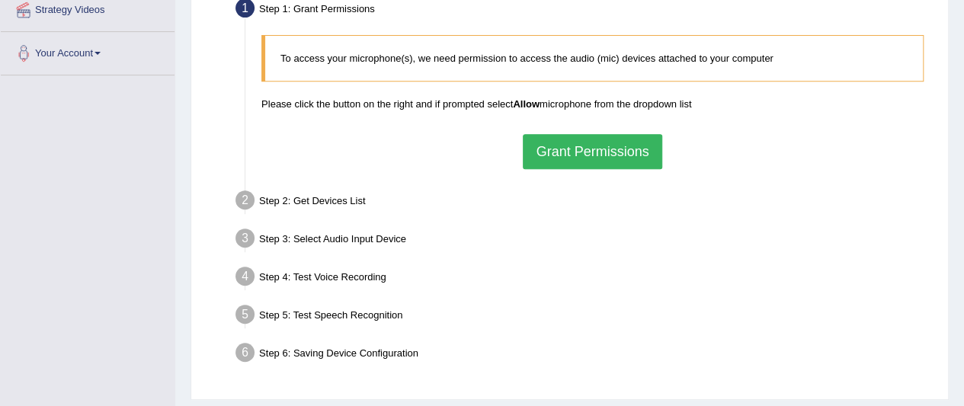
click at [611, 158] on button "Grant Permissions" at bounding box center [592, 151] width 139 height 35
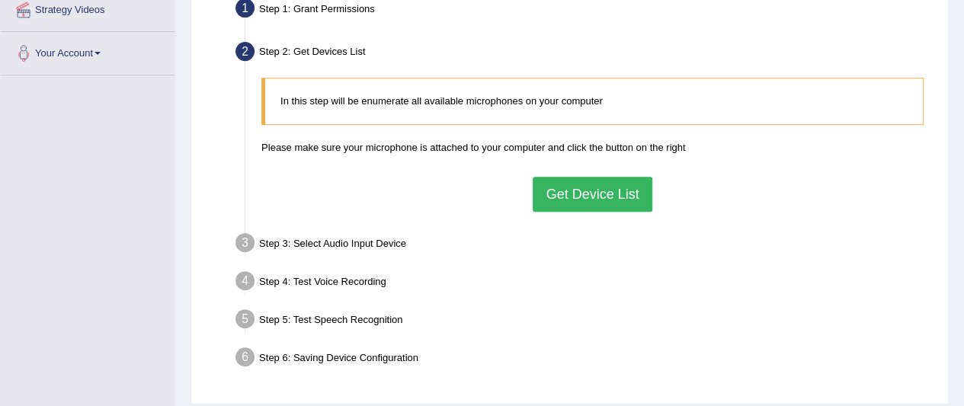
click at [589, 185] on button "Get Device List" at bounding box center [592, 194] width 119 height 35
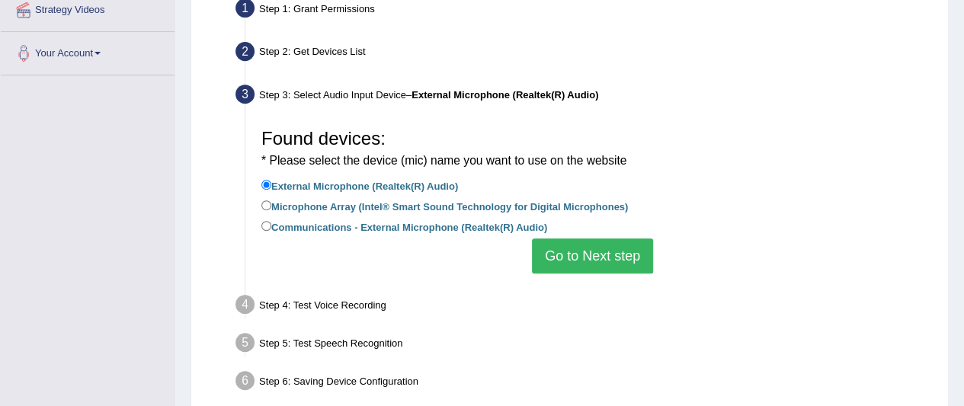
click at [587, 253] on button "Go to Next step" at bounding box center [592, 256] width 121 height 35
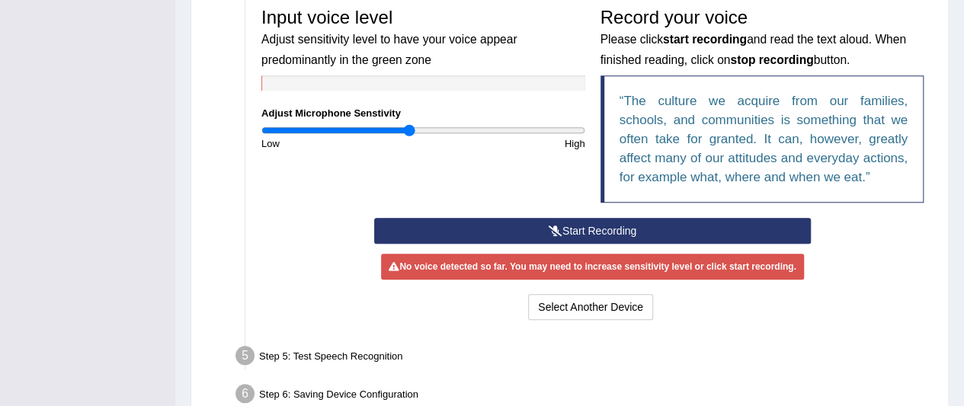
scroll to position [478, 0]
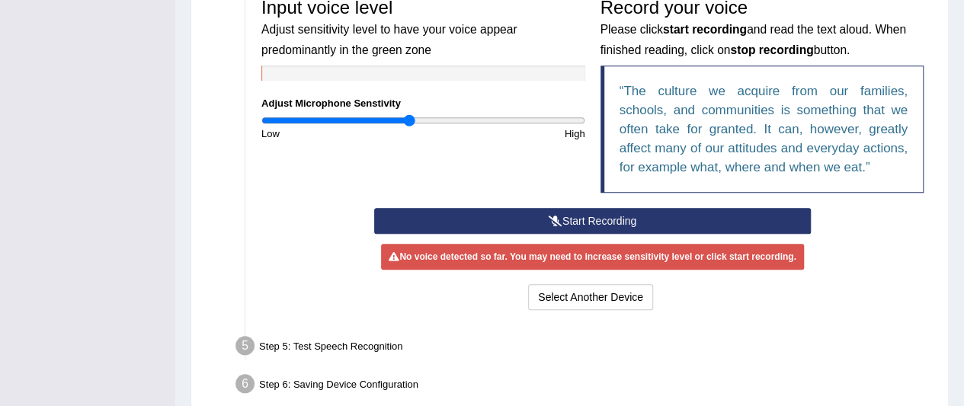
click at [596, 222] on button "Start Recording" at bounding box center [592, 221] width 437 height 26
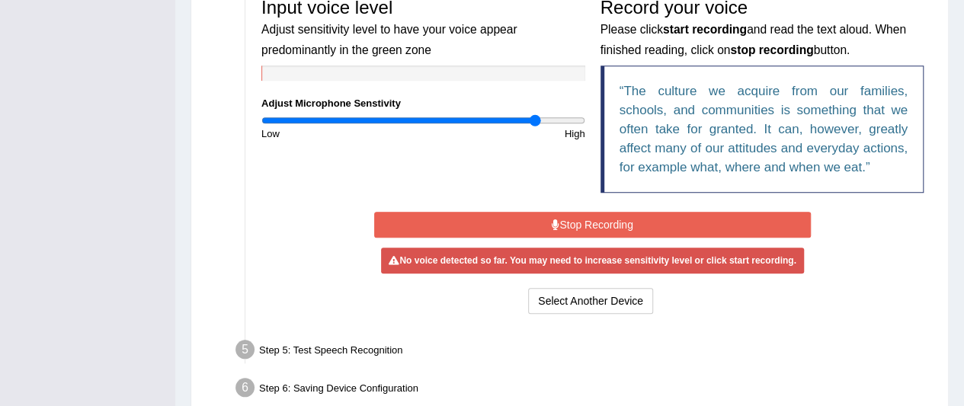
click at [534, 118] on input "range" at bounding box center [423, 120] width 324 height 12
click at [570, 121] on input "range" at bounding box center [423, 120] width 324 height 12
type input "2"
click at [583, 121] on input "range" at bounding box center [423, 120] width 324 height 12
click at [603, 292] on button "Select Another Device" at bounding box center [590, 301] width 125 height 26
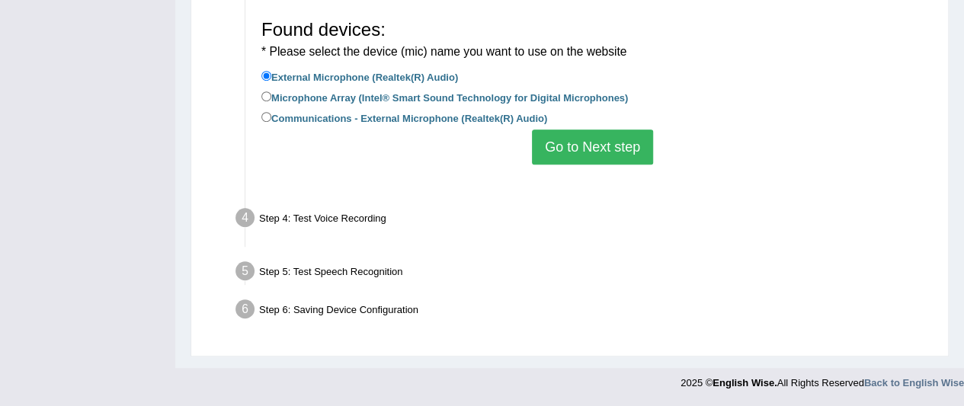
scroll to position [393, 0]
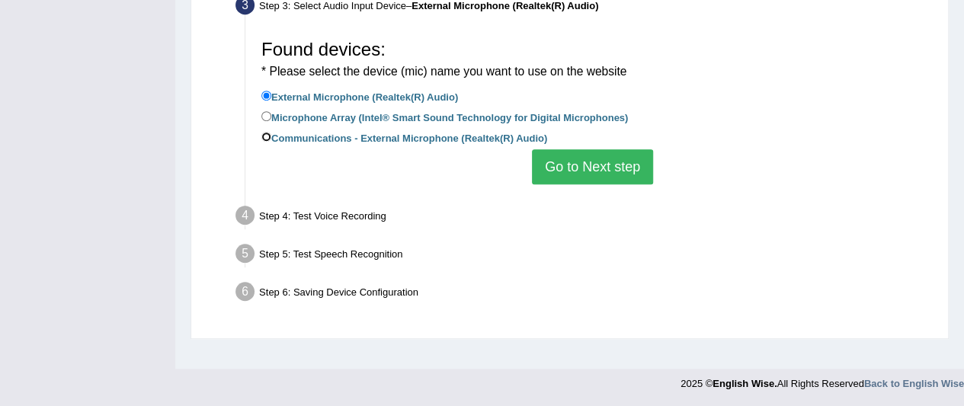
click at [267, 132] on input "Communications - External Microphone (Realtek(R) Audio)" at bounding box center [266, 137] width 10 height 10
radio input "true"
click at [557, 159] on button "Go to Next step" at bounding box center [592, 166] width 121 height 35
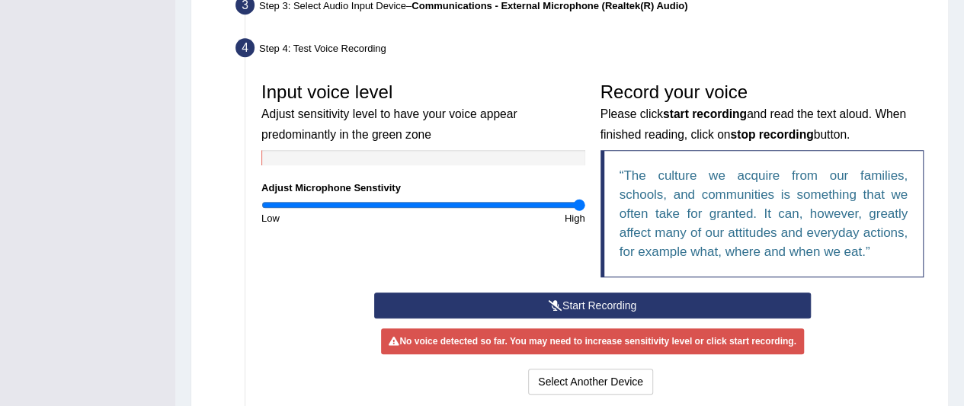
click at [566, 301] on button "Start Recording" at bounding box center [592, 306] width 437 height 26
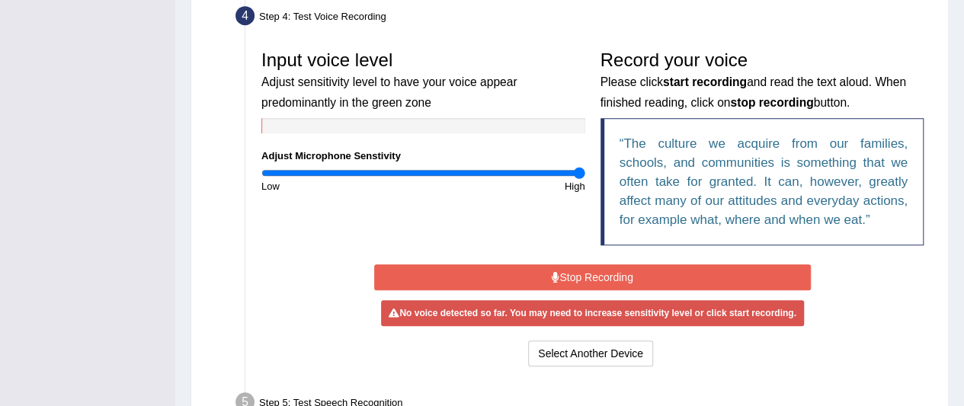
scroll to position [431, 0]
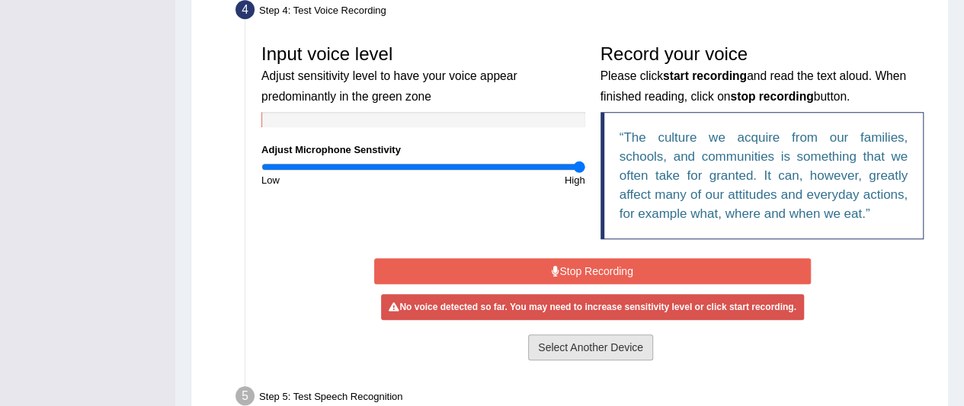
click at [570, 338] on button "Select Another Device" at bounding box center [590, 348] width 125 height 26
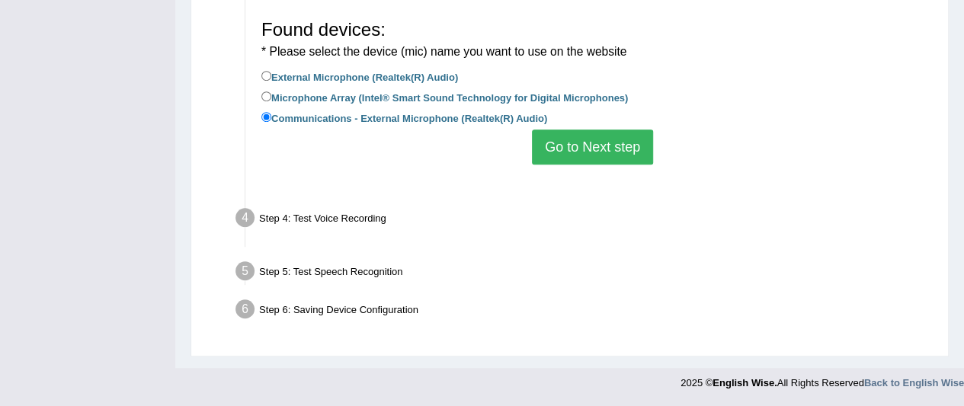
scroll to position [393, 0]
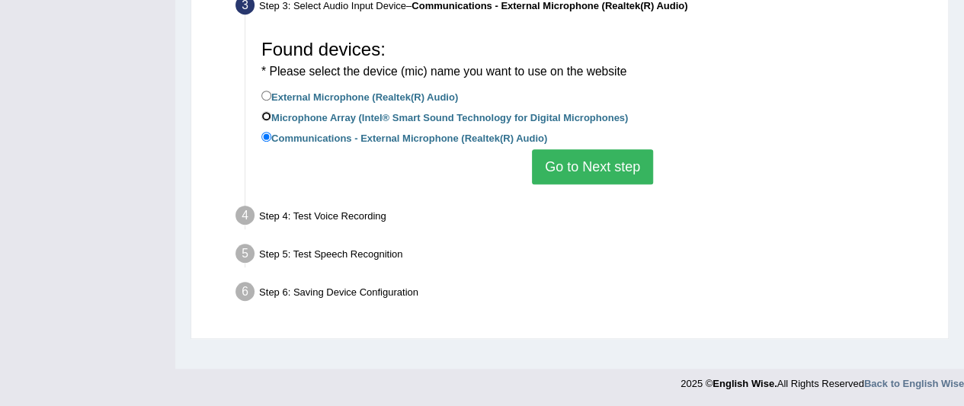
click at [265, 114] on input "Microphone Array (Intel® Smart Sound Technology for Digital Microphones)" at bounding box center [266, 116] width 10 height 10
radio input "true"
click at [598, 166] on button "Go to Next step" at bounding box center [592, 166] width 121 height 35
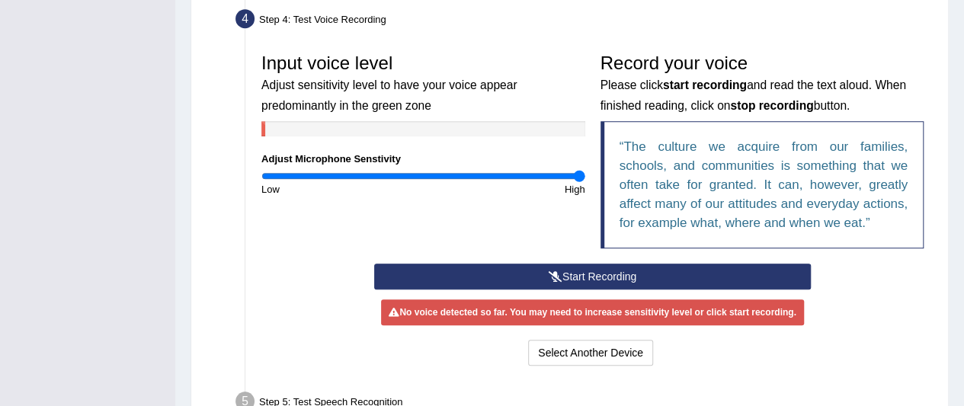
scroll to position [422, 0]
click at [536, 269] on button "Start Recording" at bounding box center [592, 277] width 437 height 26
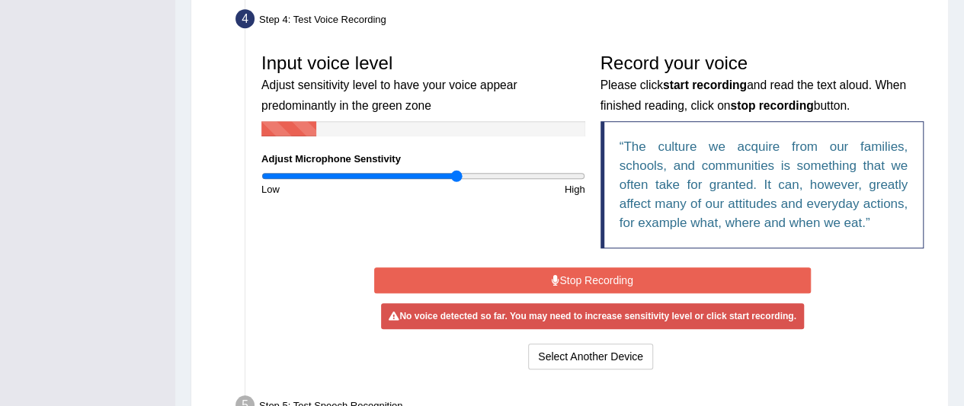
click at [456, 175] on input "range" at bounding box center [423, 176] width 324 height 12
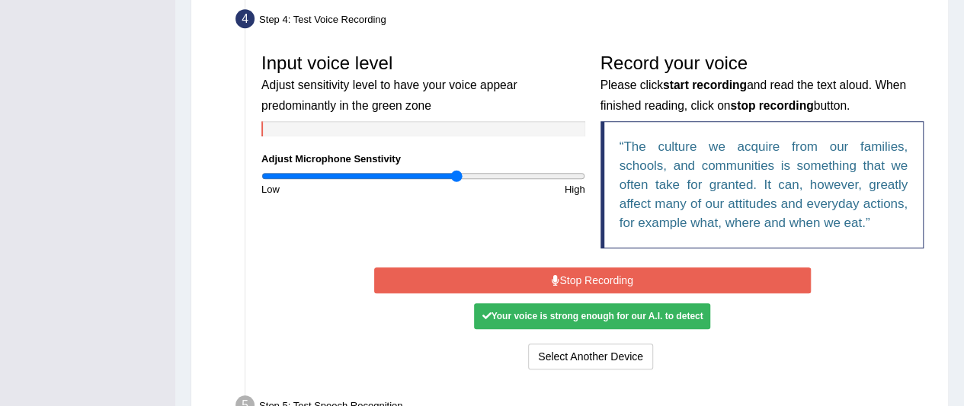
click at [528, 284] on button "Stop Recording" at bounding box center [592, 281] width 437 height 26
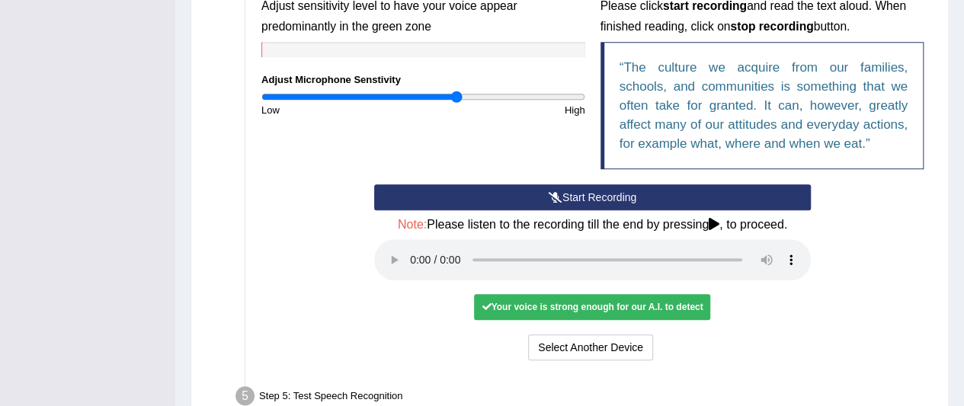
scroll to position [502, 0]
click at [557, 194] on icon at bounding box center [556, 197] width 14 height 11
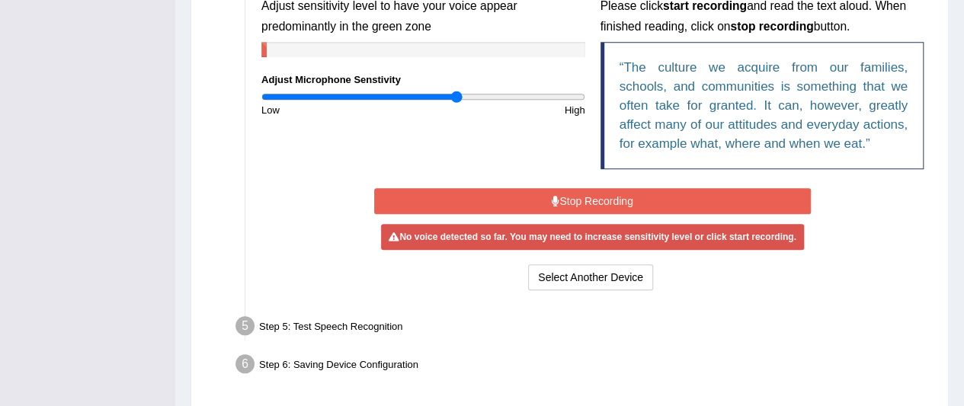
click at [557, 196] on icon at bounding box center [556, 201] width 8 height 11
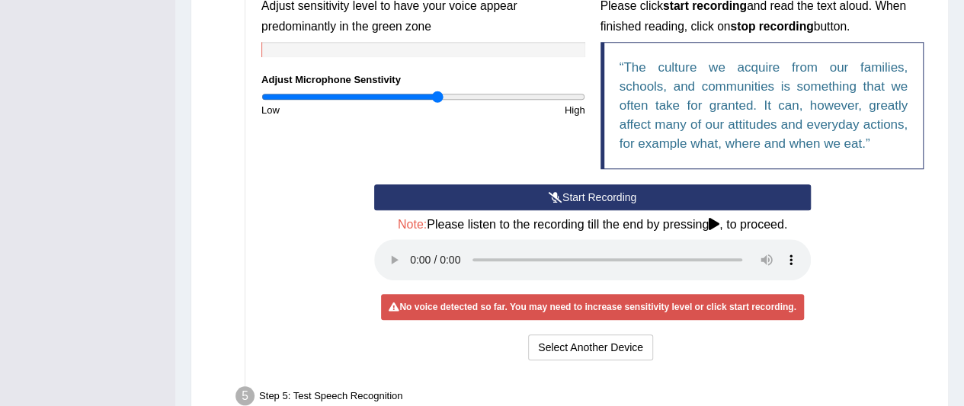
click at [438, 92] on input "range" at bounding box center [423, 97] width 324 height 12
click at [549, 194] on icon at bounding box center [556, 197] width 14 height 11
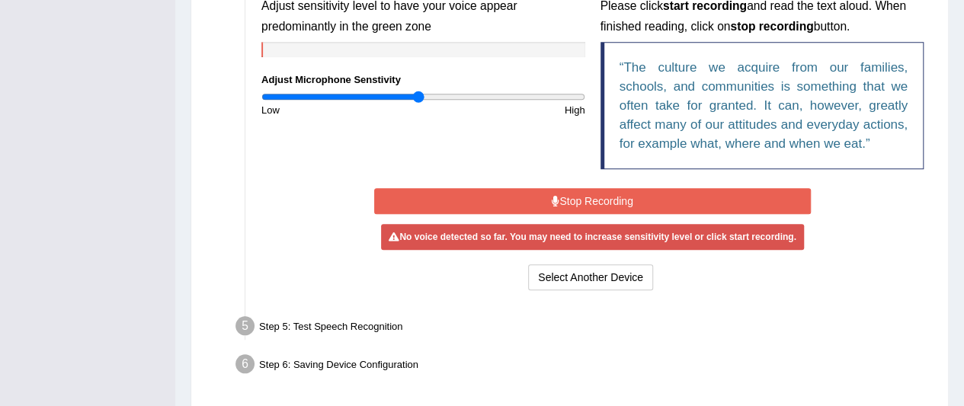
type input "0.98"
click at [419, 92] on input "range" at bounding box center [423, 97] width 324 height 12
click at [527, 207] on button "Stop Recording" at bounding box center [592, 201] width 437 height 26
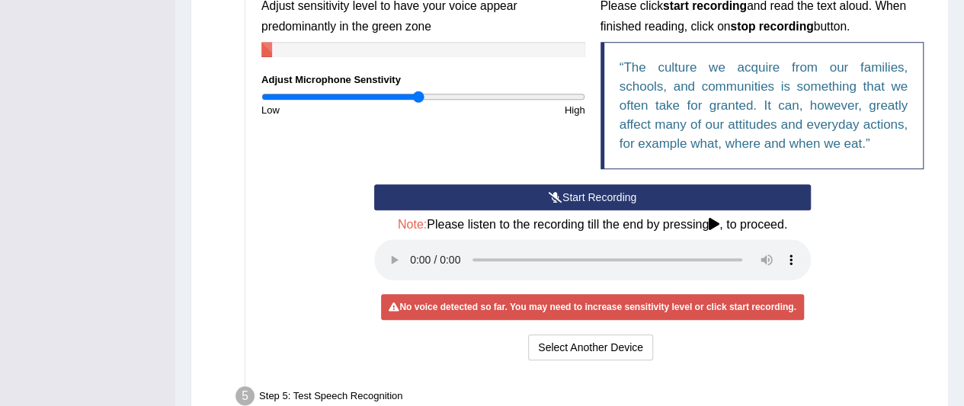
click at [537, 192] on button "Start Recording" at bounding box center [592, 197] width 437 height 26
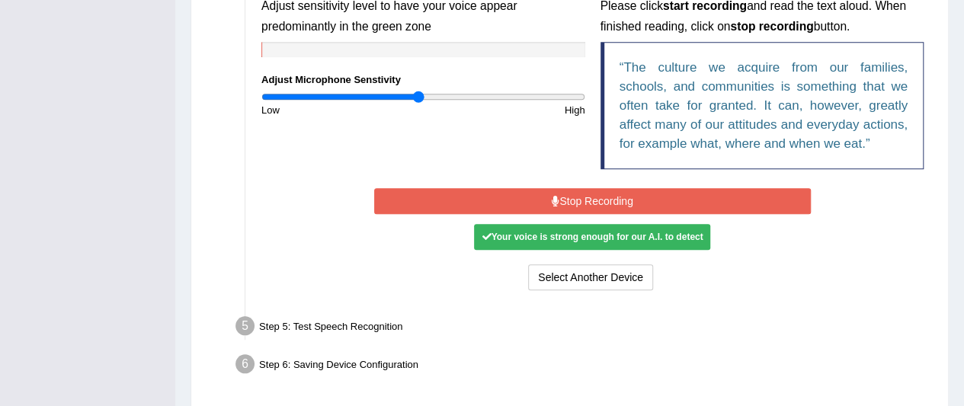
click at [557, 237] on div "Your voice is strong enough for our A.I. to detect" at bounding box center [592, 237] width 236 height 26
click at [624, 196] on button "Stop Recording" at bounding box center [592, 201] width 437 height 26
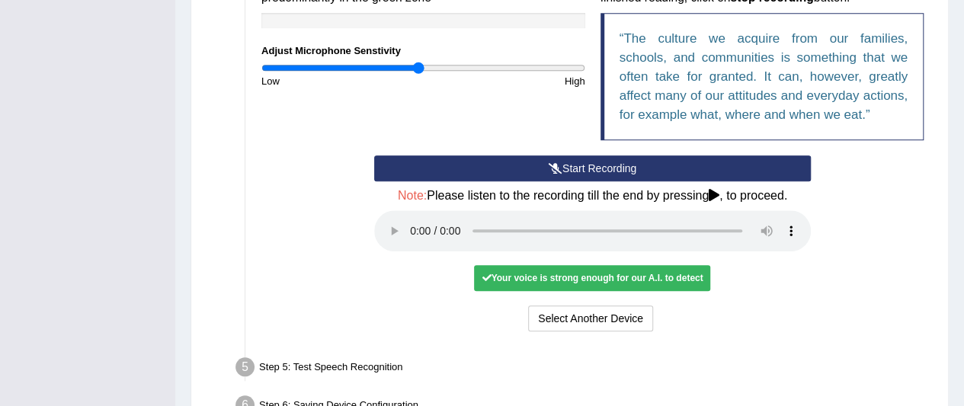
scroll to position [523, 0]
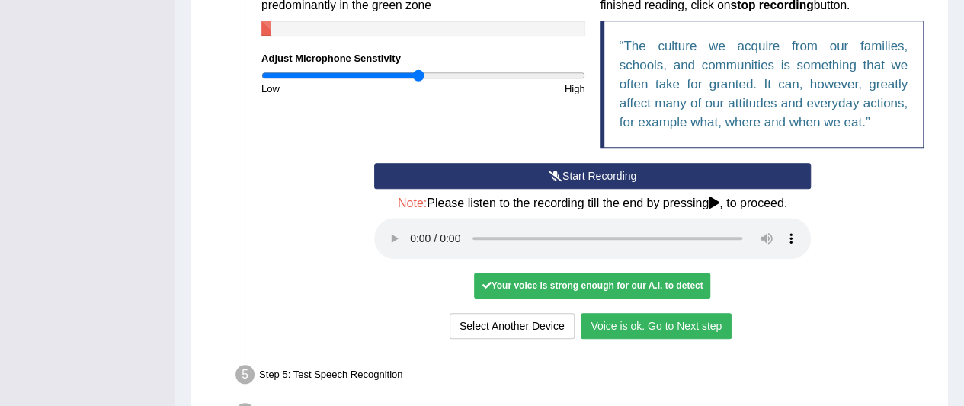
click at [704, 327] on button "Voice is ok. Go to Next step" at bounding box center [656, 326] width 151 height 26
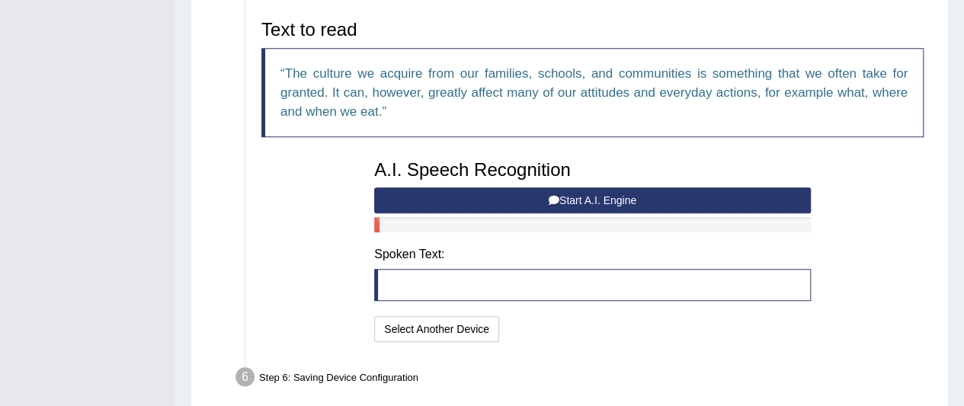
scroll to position [497, 0]
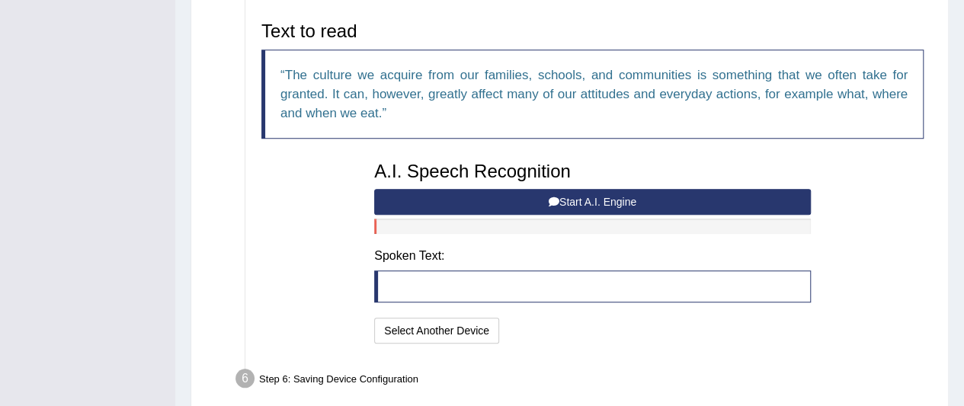
click at [636, 223] on div at bounding box center [592, 226] width 437 height 15
click at [595, 201] on button "Start A.I. Engine" at bounding box center [592, 202] width 437 height 26
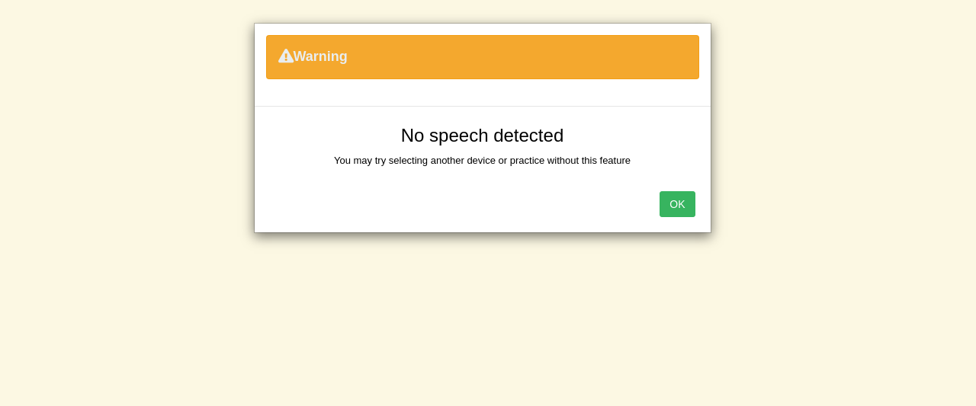
click at [669, 202] on button "OK" at bounding box center [676, 204] width 35 height 26
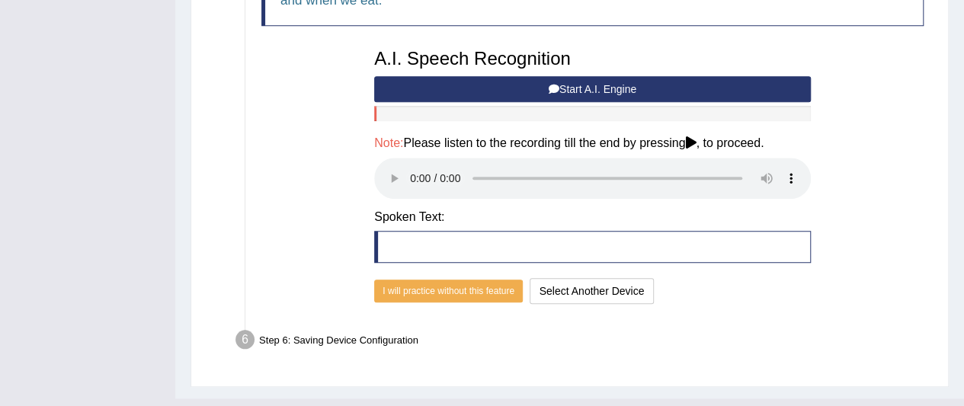
scroll to position [637, 0]
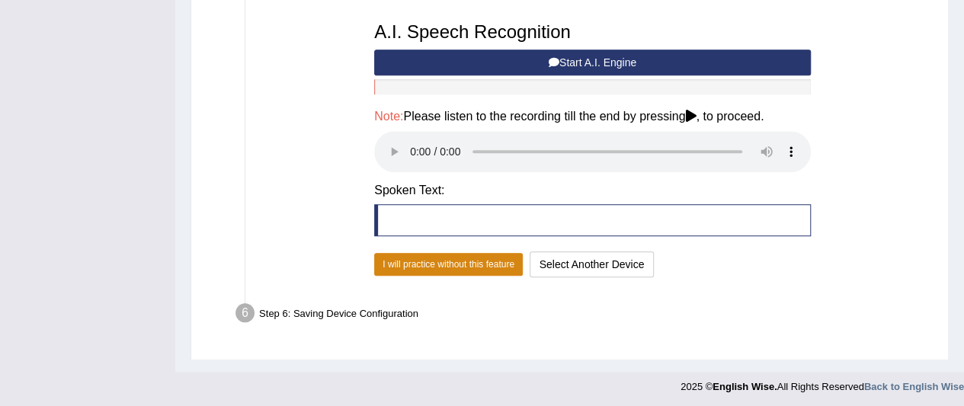
click at [487, 260] on button "I will practice without this feature" at bounding box center [448, 264] width 149 height 23
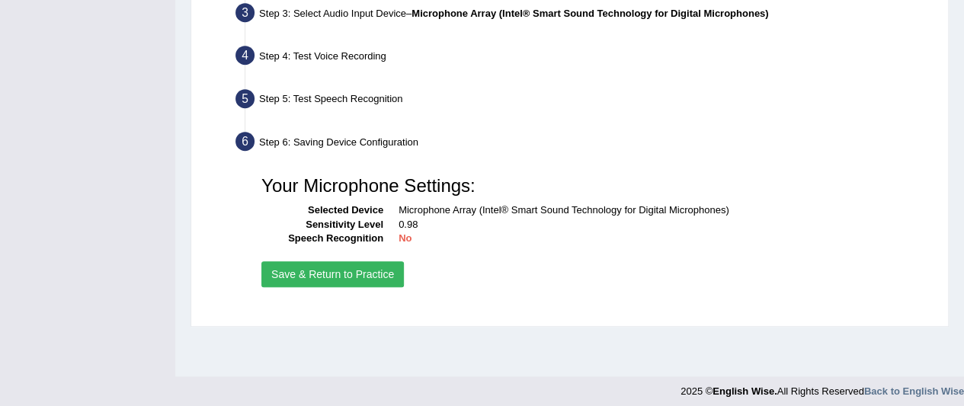
scroll to position [393, 0]
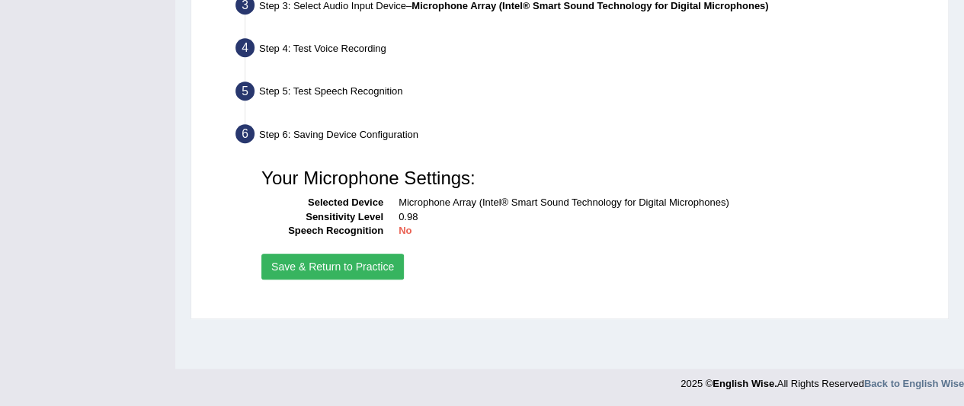
click at [357, 266] on button "Save & Return to Practice" at bounding box center [332, 267] width 143 height 26
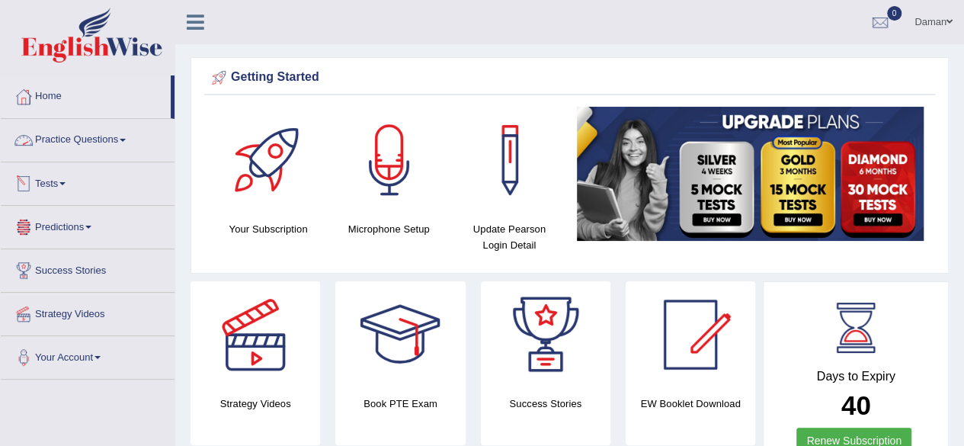
click at [104, 144] on link "Practice Questions" at bounding box center [88, 138] width 174 height 38
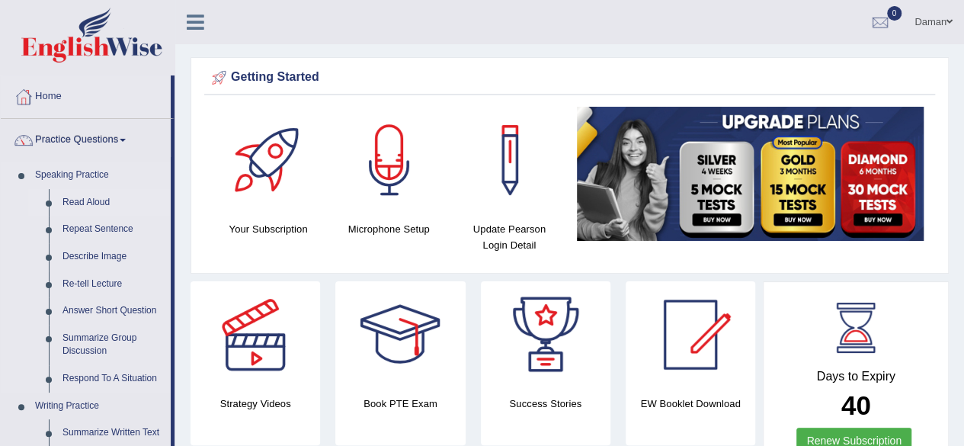
click at [49, 210] on li "Read Aloud" at bounding box center [99, 202] width 143 height 27
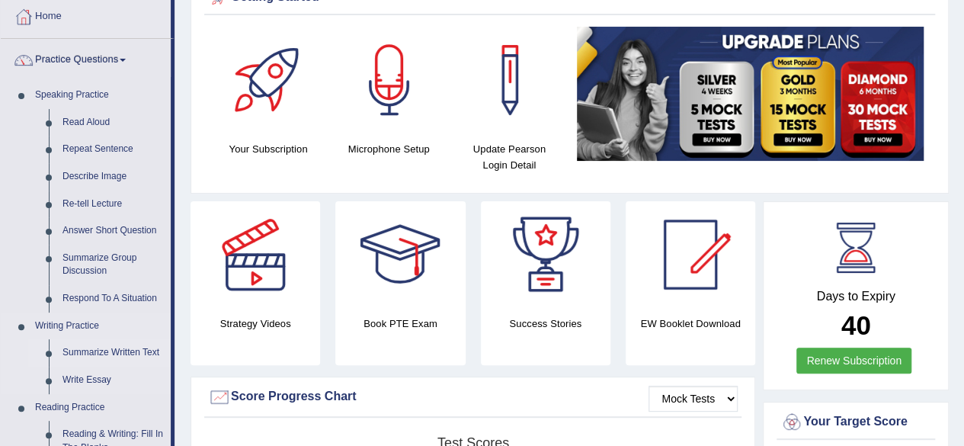
scroll to position [75, 0]
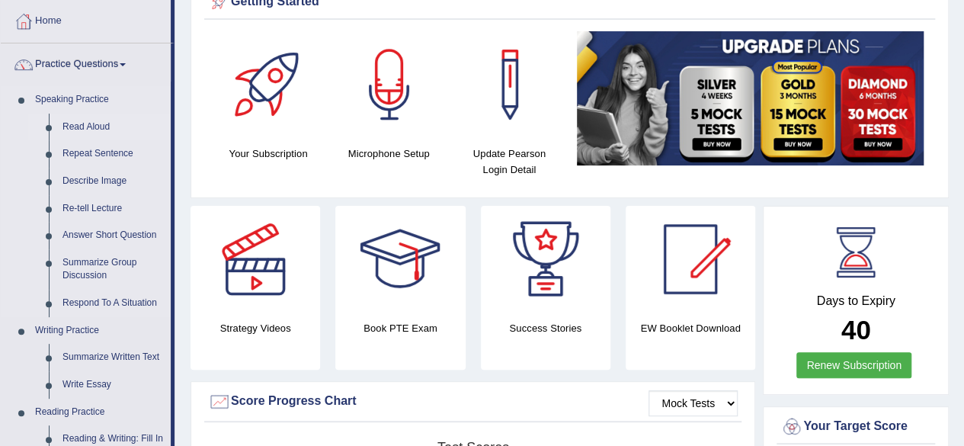
click at [50, 134] on li "Read Aloud" at bounding box center [99, 127] width 143 height 27
click at [82, 126] on link "Read Aloud" at bounding box center [113, 127] width 115 height 27
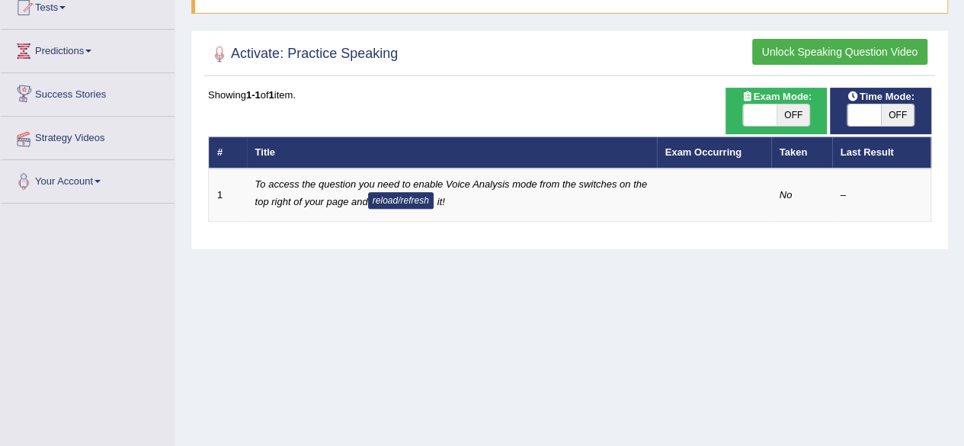
scroll to position [177, 0]
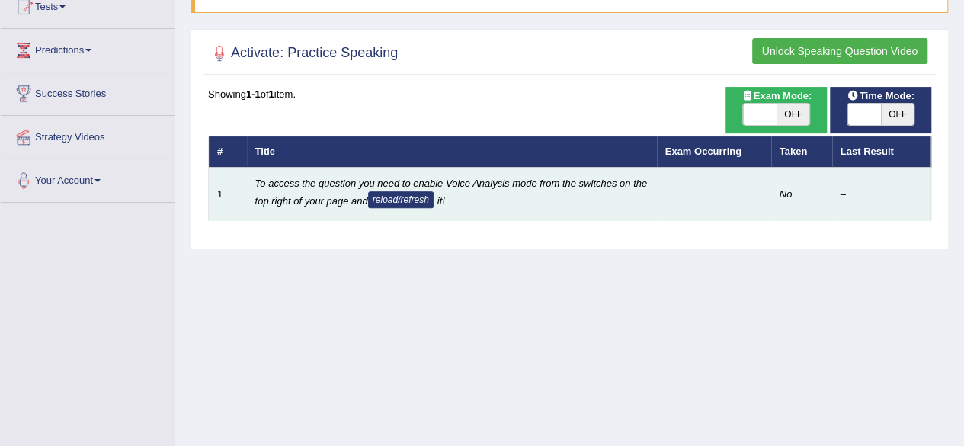
click at [326, 192] on em "To access the question you need to enable Voice Analysis mode from the switches…" at bounding box center [451, 192] width 393 height 29
click at [399, 198] on button "reload/refresh" at bounding box center [401, 199] width 66 height 17
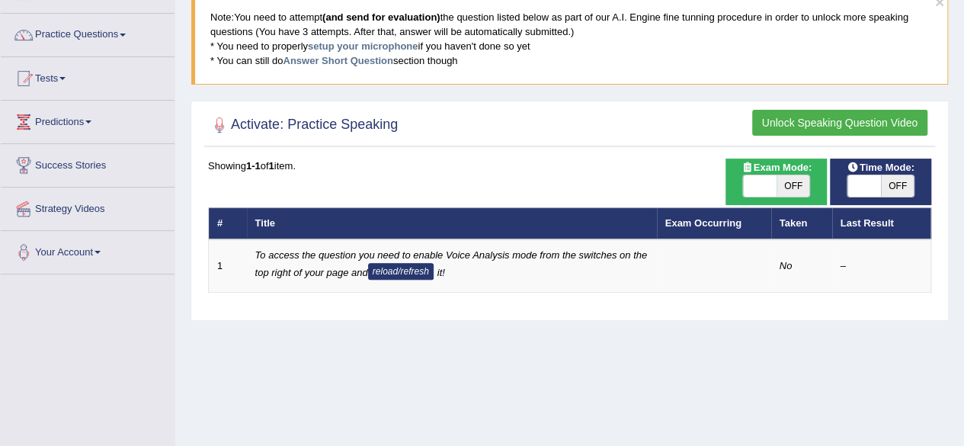
scroll to position [104, 0]
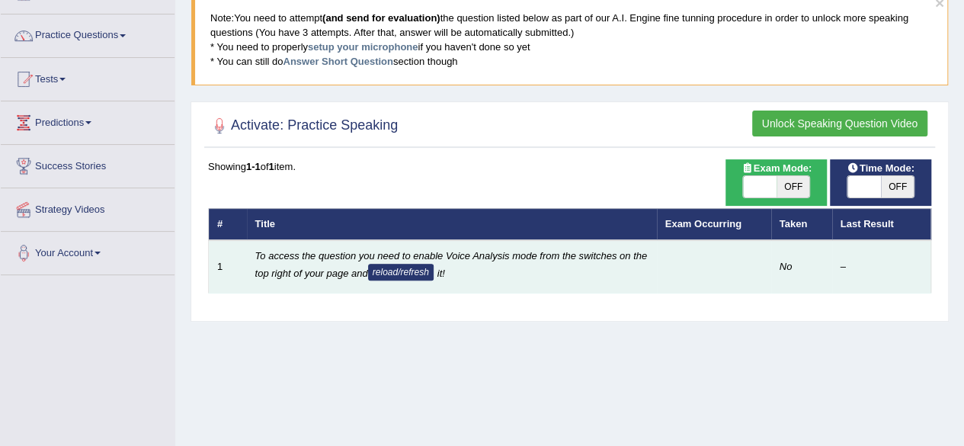
click at [342, 261] on td "To access the question you need to enable Voice Analysis mode from the switches…" at bounding box center [452, 266] width 410 height 53
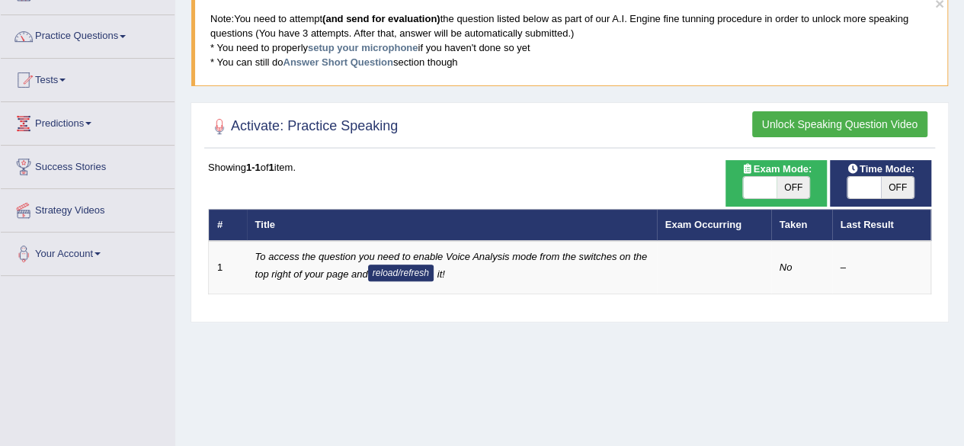
scroll to position [0, 0]
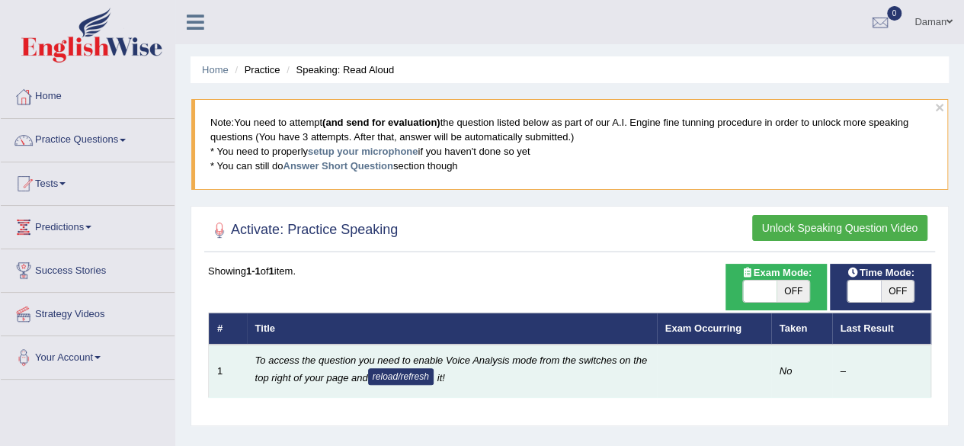
click at [355, 370] on em "To access the question you need to enable Voice Analysis mode from the switches…" at bounding box center [451, 368] width 393 height 29
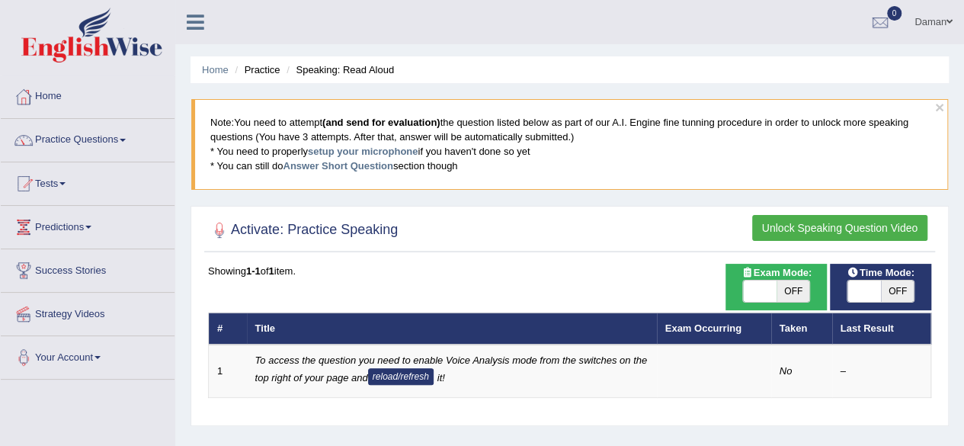
click at [797, 292] on span "OFF" at bounding box center [794, 291] width 34 height 21
checkbox input "true"
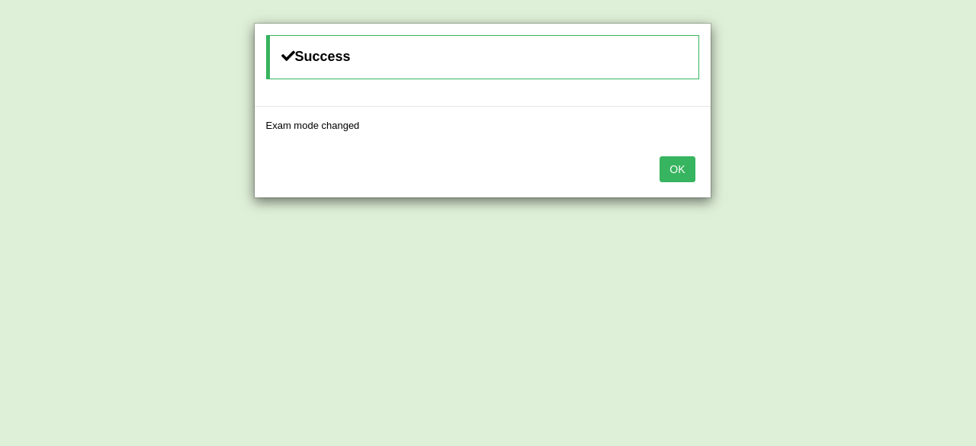
click at [672, 171] on button "OK" at bounding box center [676, 169] width 35 height 26
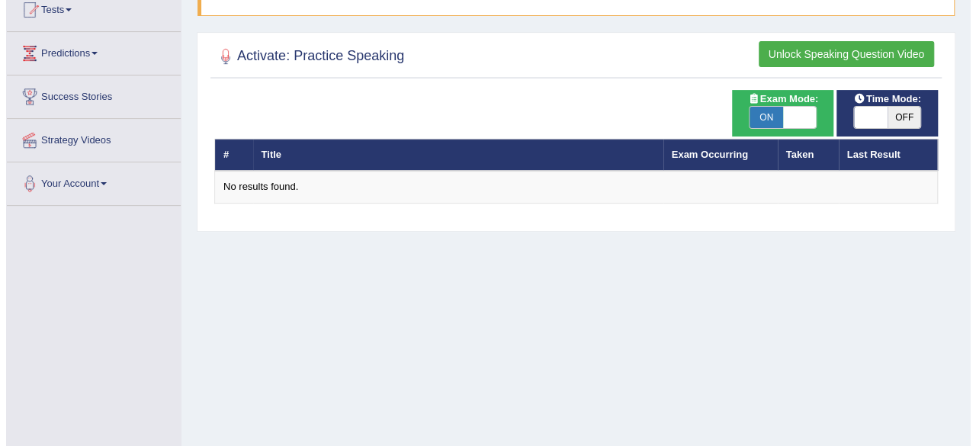
scroll to position [136, 0]
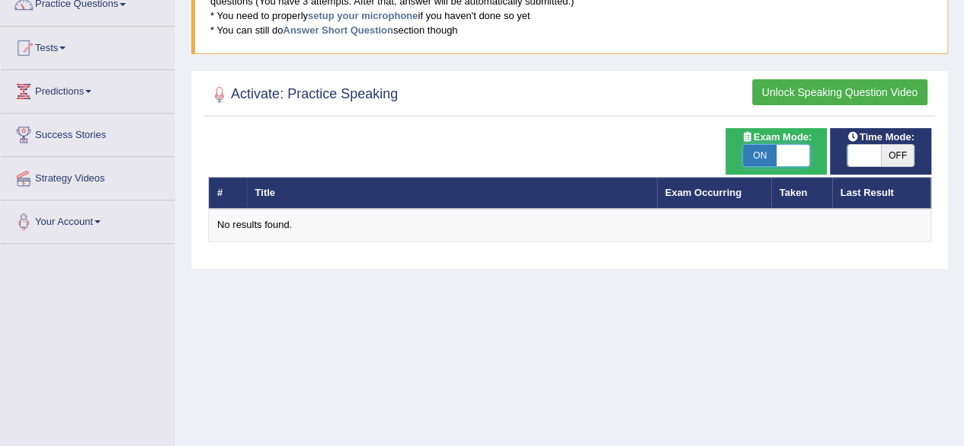
click at [801, 158] on span at bounding box center [794, 155] width 34 height 21
checkbox input "false"
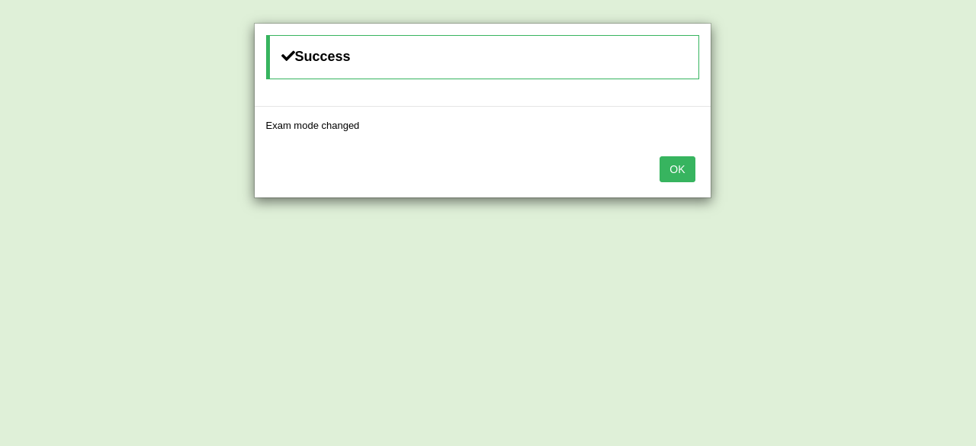
click at [682, 170] on button "OK" at bounding box center [676, 169] width 35 height 26
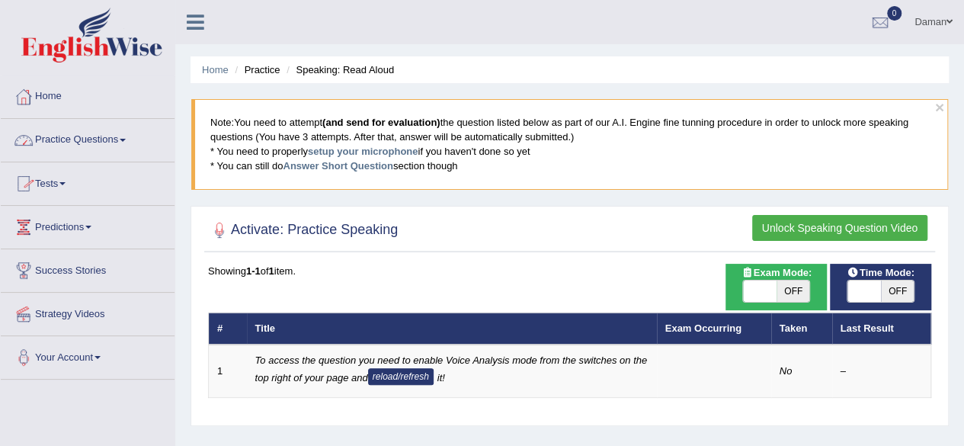
click at [66, 184] on span at bounding box center [62, 183] width 6 height 3
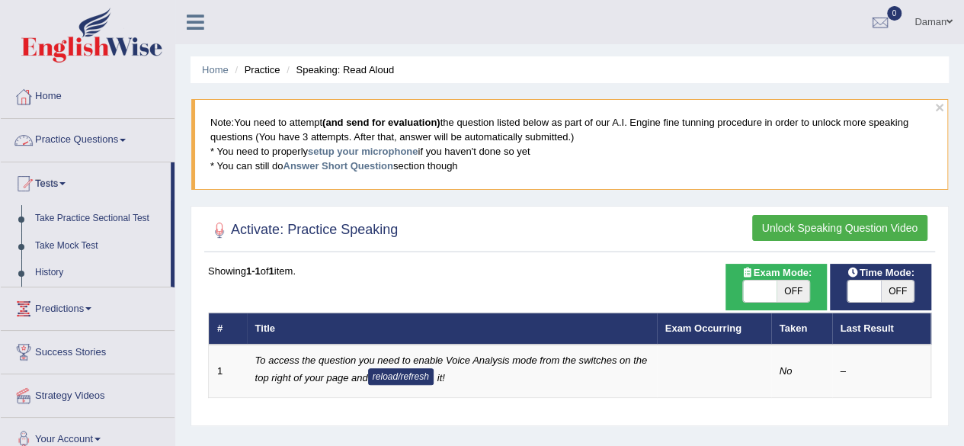
click at [125, 140] on span at bounding box center [123, 140] width 6 height 3
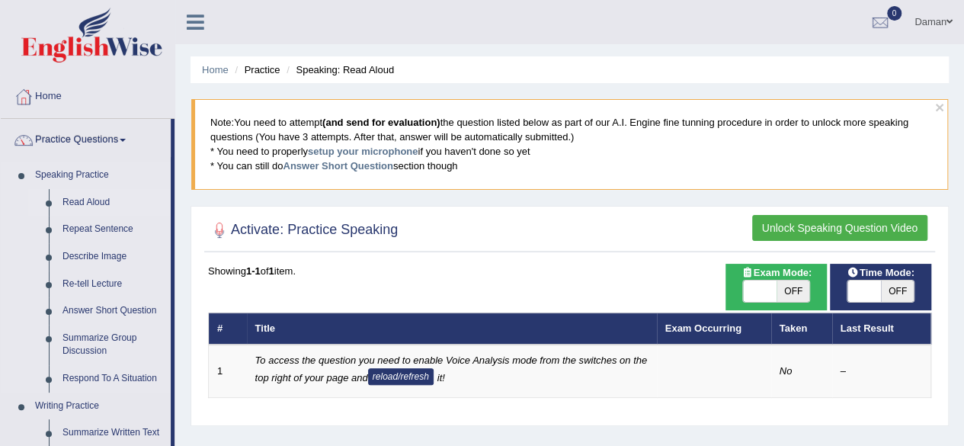
click at [49, 210] on li "Read Aloud" at bounding box center [99, 202] width 143 height 27
